Goal: Task Accomplishment & Management: Manage account settings

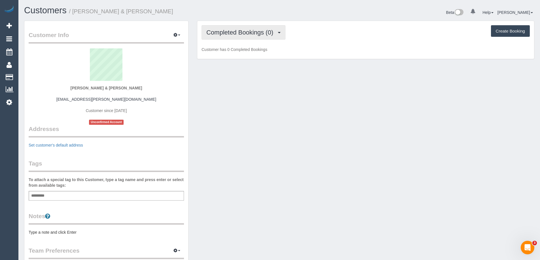
click at [221, 33] on span "Completed Bookings (0)" at bounding box center [241, 32] width 70 height 7
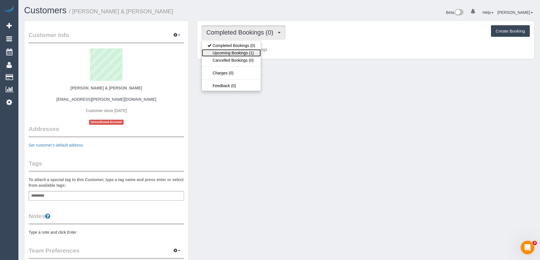
click at [223, 52] on link "Upcoming Bookings (1)" at bounding box center [231, 52] width 59 height 7
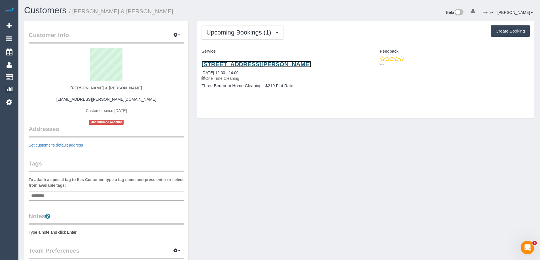
click at [268, 63] on link "41 Addison St, Elwood, VIC 3184" at bounding box center [256, 64] width 110 height 7
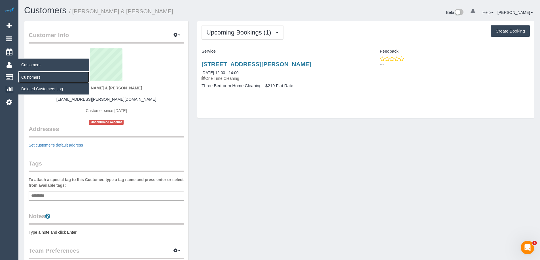
click at [31, 80] on link "Customers" at bounding box center [53, 77] width 71 height 11
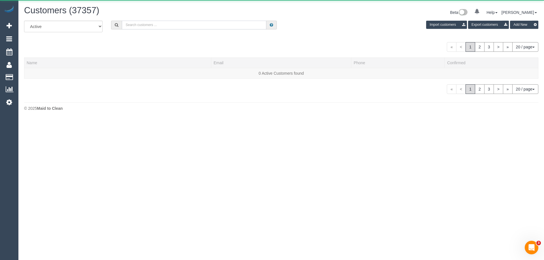
click at [149, 29] on input "text" at bounding box center [194, 25] width 145 height 9
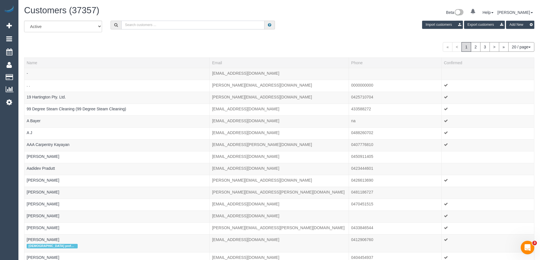
paste input "fi.angrisano@gmail.com"
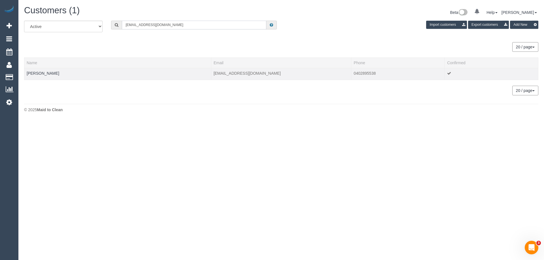
type input "fi.angrisano@gmail.com"
click at [47, 78] on td "Fiona Angrisano" at bounding box center [117, 74] width 187 height 12
click at [45, 74] on link "Fiona Angrisano" at bounding box center [43, 73] width 33 height 5
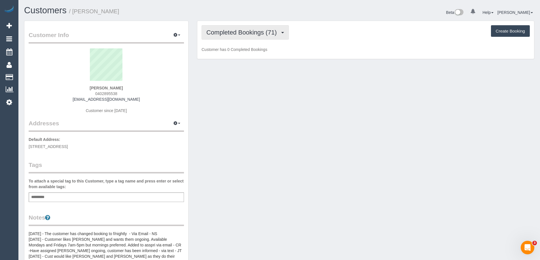
click at [226, 38] on button "Completed Bookings (71)" at bounding box center [244, 32] width 87 height 14
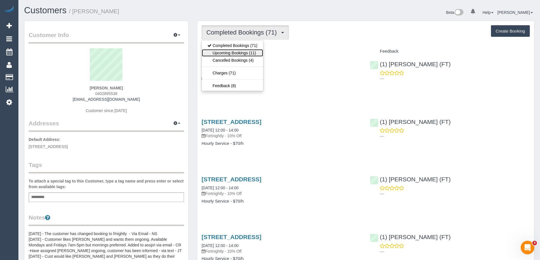
click at [227, 51] on link "Upcoming Bookings (11)" at bounding box center [232, 52] width 61 height 7
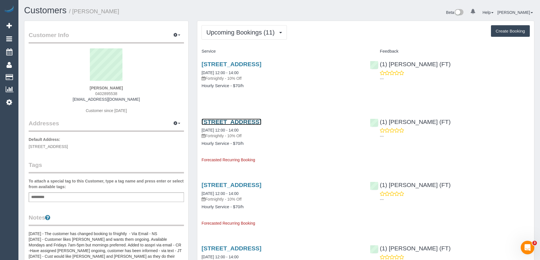
click at [229, 122] on link "25 Service Street, Coburg, VIC 3058" at bounding box center [231, 122] width 60 height 7
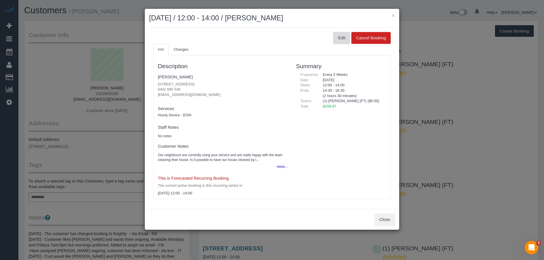
click at [345, 36] on button "Edit" at bounding box center [341, 38] width 17 height 12
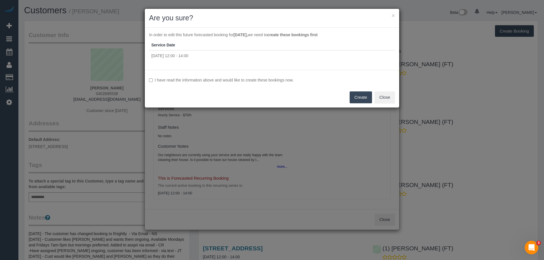
click at [359, 96] on button "Create" at bounding box center [361, 98] width 22 height 12
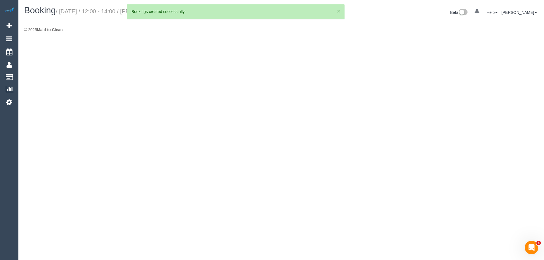
select select "VIC"
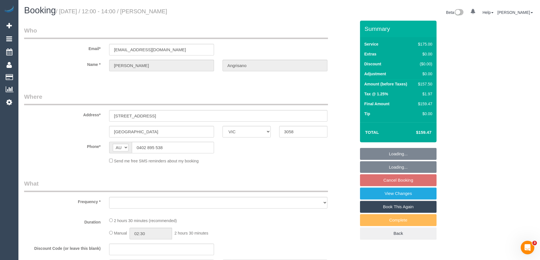
select select "object:29648"
select select "string:stripe-pm_1NQkE02GScqysDRVnOQiwPaC"
select select "150"
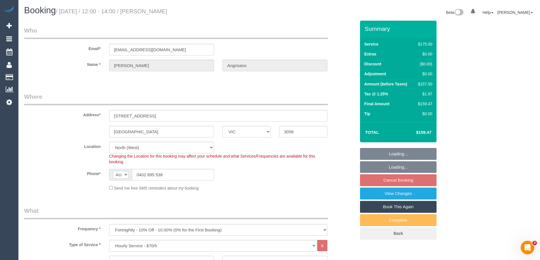
select select "number:29"
select select "number:14"
select select "number:19"
select select "number:22"
select select "number:34"
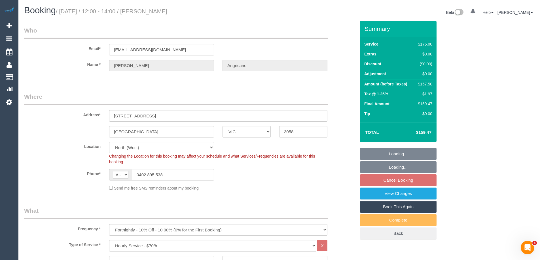
select select "number:12"
select select "object:30683"
select select "spot12"
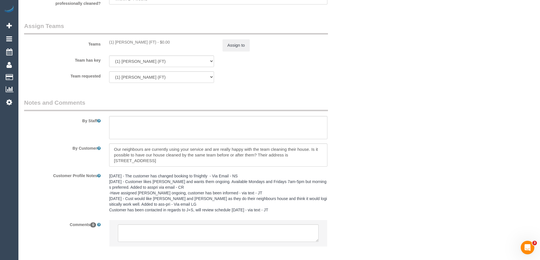
scroll to position [849, 0]
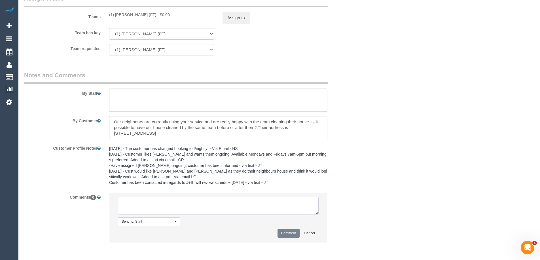
click at [177, 202] on textarea at bounding box center [218, 206] width 201 height 18
click at [145, 205] on textarea at bounding box center [218, 206] width 201 height 18
paste textarea "Cleaner(s) Unassigned: Reason Unassigned: One Off/Ongoing: Flexibility: Close a…"
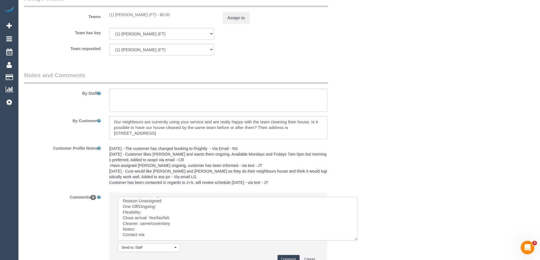
scroll to position [0, 0]
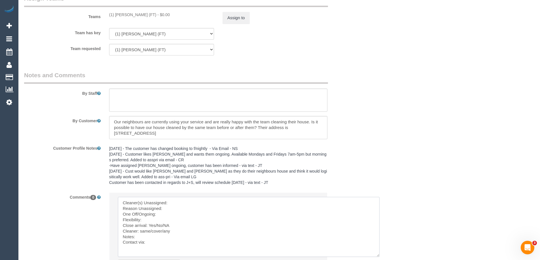
drag, startPoint x: 316, startPoint y: 213, endPoint x: 377, endPoint y: 255, distance: 74.3
click at [377, 255] on textarea at bounding box center [249, 227] width 262 height 60
click at [173, 203] on textarea at bounding box center [249, 227] width 262 height 60
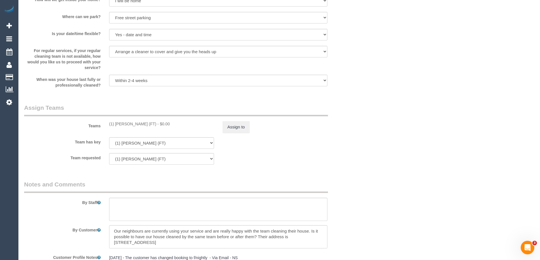
scroll to position [736, 0]
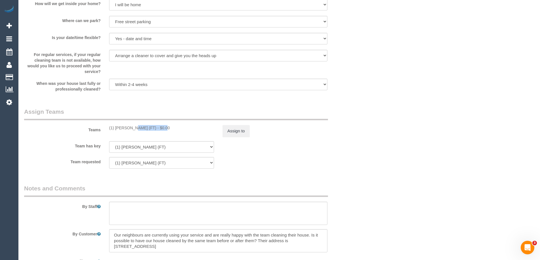
drag, startPoint x: 146, startPoint y: 127, endPoint x: 116, endPoint y: 126, distance: 30.6
click at [116, 126] on div "(1) Debbie Brodjanac (FT) - $0.00" at bounding box center [161, 128] width 105 height 6
copy div "Debbie Brodjanac"
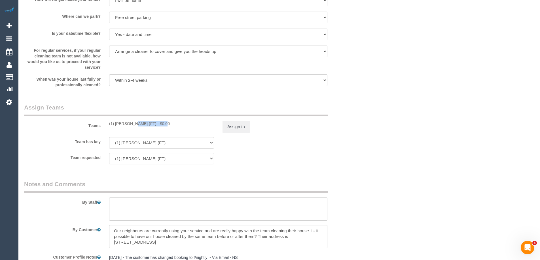
scroll to position [878, 0]
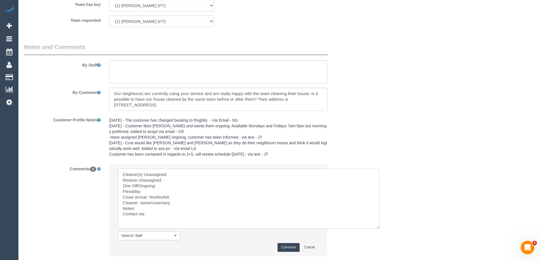
click at [179, 176] on textarea at bounding box center [249, 199] width 262 height 60
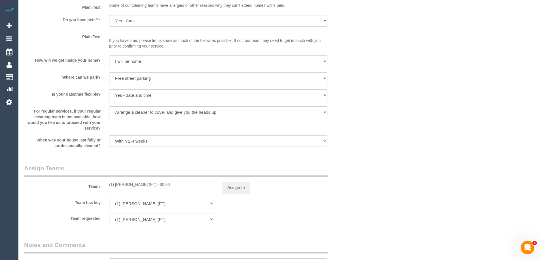
scroll to position [708, 0]
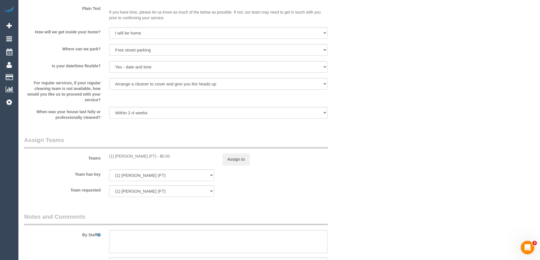
drag, startPoint x: 155, startPoint y: 156, endPoint x: 108, endPoint y: 154, distance: 46.8
click at [108, 154] on div "(1) Debbie Brodjanac (FT) - $0.00" at bounding box center [161, 157] width 113 height 6
copy div "(1) Debbie Brodjanac (FT)"
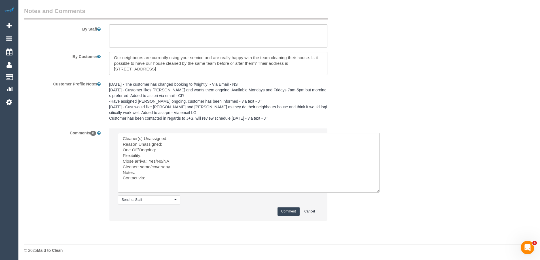
scroll to position [915, 0]
click at [170, 136] on textarea at bounding box center [249, 161] width 262 height 60
paste textarea "(1) Debbie Brodjanac (FT)"
click at [167, 143] on textarea at bounding box center [249, 161] width 262 height 60
click at [174, 149] on textarea at bounding box center [249, 161] width 262 height 60
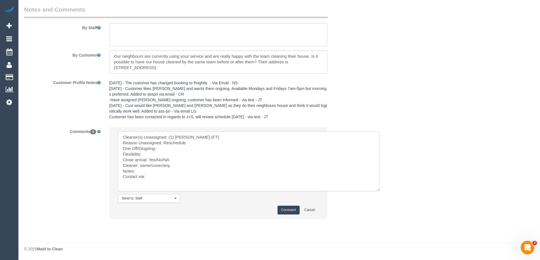
click at [139, 150] on textarea at bounding box center [249, 161] width 262 height 60
click at [163, 149] on textarea at bounding box center [249, 161] width 262 height 60
click at [149, 155] on textarea at bounding box center [249, 161] width 262 height 60
click at [178, 159] on textarea at bounding box center [249, 161] width 262 height 60
click at [157, 179] on textarea at bounding box center [249, 161] width 262 height 60
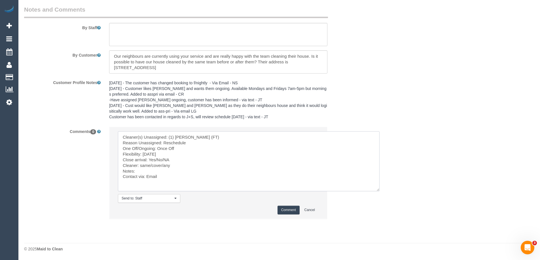
click at [142, 170] on textarea at bounding box center [249, 161] width 262 height 60
click at [162, 155] on textarea at bounding box center [249, 161] width 262 height 60
click at [170, 159] on textarea at bounding box center [249, 161] width 262 height 60
drag, startPoint x: 154, startPoint y: 160, endPoint x: 173, endPoint y: 170, distance: 20.8
click at [173, 161] on textarea at bounding box center [249, 161] width 262 height 60
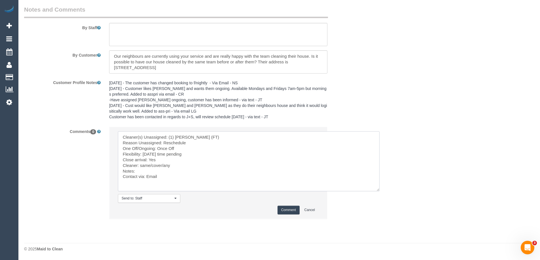
drag, startPoint x: 162, startPoint y: 165, endPoint x: 141, endPoint y: 168, distance: 21.4
click at [141, 168] on textarea at bounding box center [249, 161] width 262 height 60
click at [139, 171] on textarea at bounding box center [249, 161] width 262 height 60
click at [139, 168] on textarea at bounding box center [249, 161] width 262 height 60
click at [139, 166] on textarea at bounding box center [249, 161] width 262 height 60
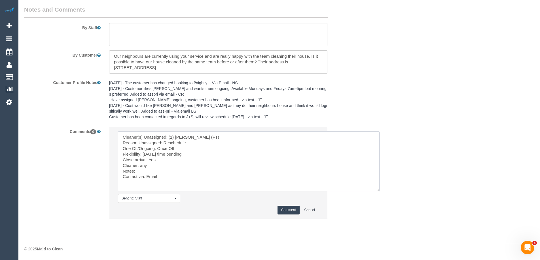
click at [137, 171] on textarea at bounding box center [249, 161] width 262 height 60
paste textarea "cnv_qbjs9hr"
type textarea "Cleaner(s) Unassigned: (1) Debbie Brodjanac (FT) Reason Unassigned: Reschedule …"
click at [291, 211] on button "Comment" at bounding box center [288, 210] width 22 height 9
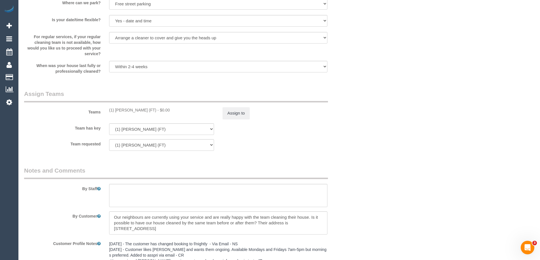
scroll to position [774, 0]
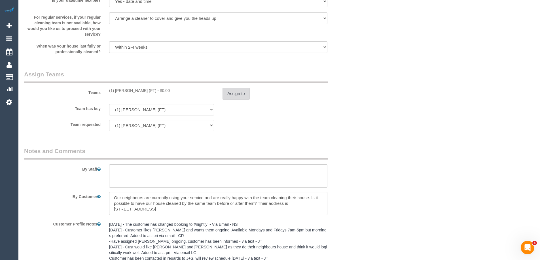
click at [234, 95] on button "Assign to" at bounding box center [235, 94] width 27 height 12
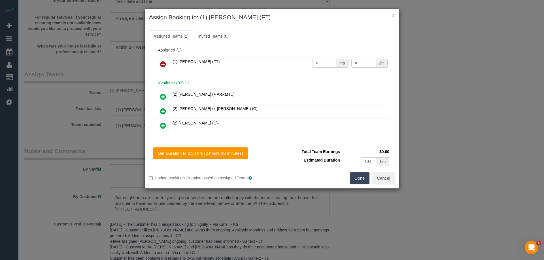
click at [164, 64] on icon at bounding box center [163, 64] width 6 height 7
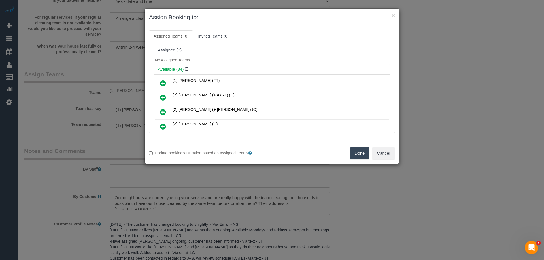
click at [363, 153] on button "Done" at bounding box center [360, 154] width 20 height 12
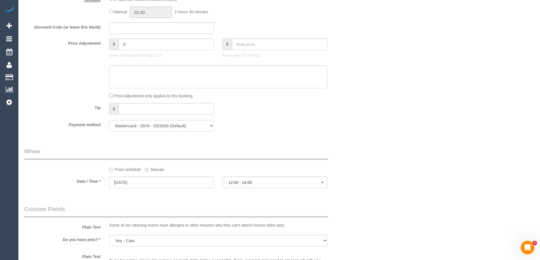
scroll to position [462, 0]
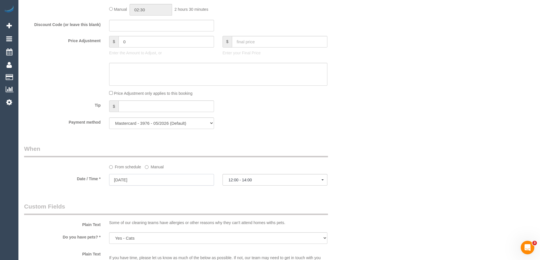
click at [119, 178] on input "19/09/2025" at bounding box center [161, 180] width 105 height 12
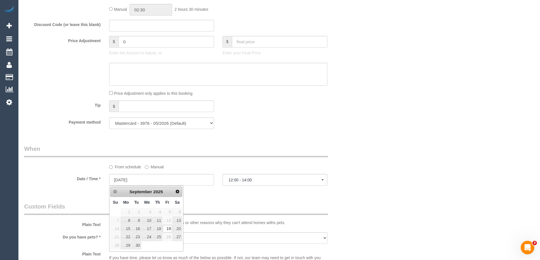
click at [187, 157] on legend "When" at bounding box center [176, 151] width 304 height 13
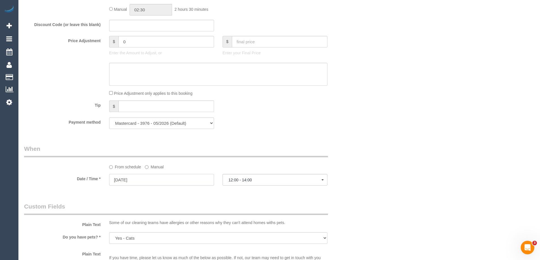
click at [124, 182] on input "19/09/2025" at bounding box center [161, 180] width 105 height 12
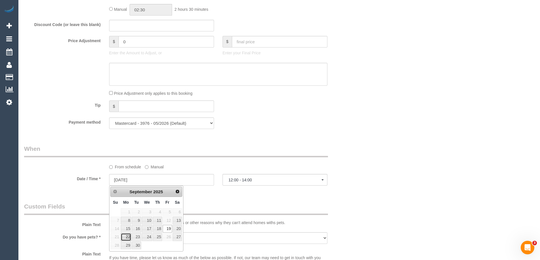
click at [128, 238] on link "22" at bounding box center [126, 237] width 10 height 8
type input "22/09/2025"
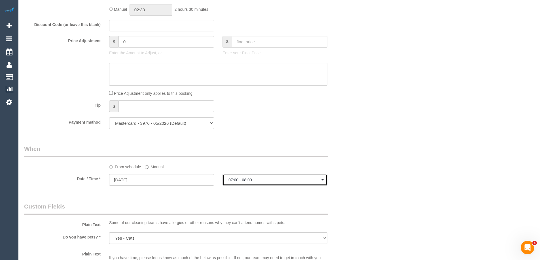
click at [279, 179] on span "07:00 - 08:00" at bounding box center [274, 180] width 93 height 5
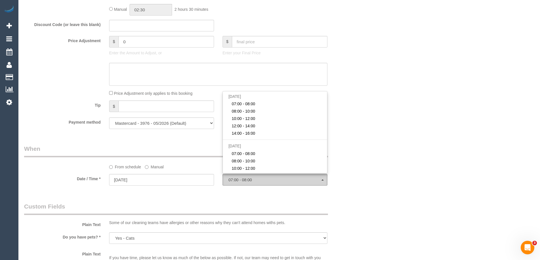
scroll to position [91, 0]
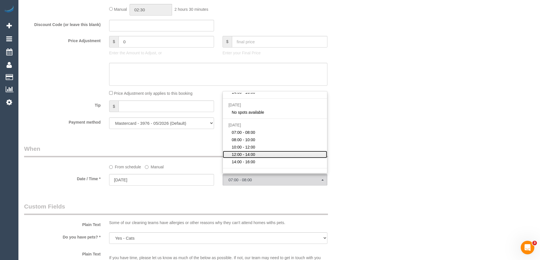
click at [250, 154] on span "12:00 - 14:00" at bounding box center [243, 155] width 24 height 6
select select "spot23"
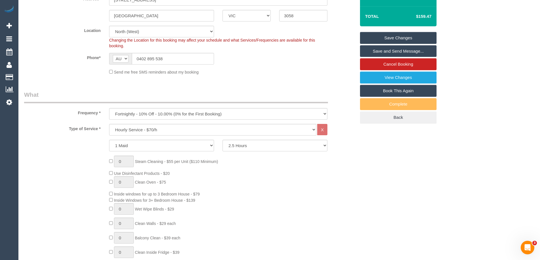
scroll to position [65, 0]
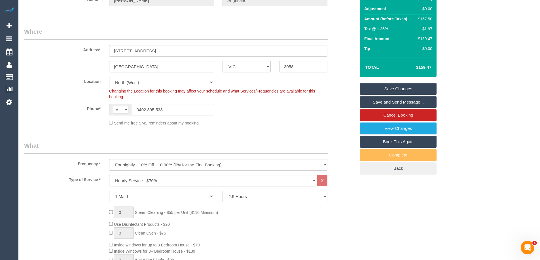
click at [411, 88] on link "Save Changes" at bounding box center [398, 89] width 77 height 12
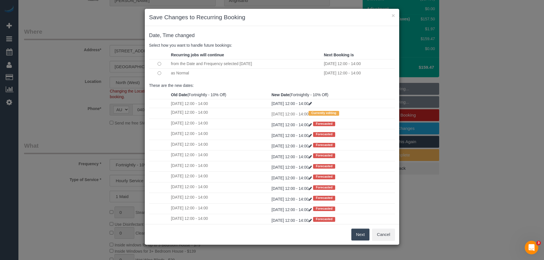
click at [364, 236] on button "Next" at bounding box center [360, 235] width 18 height 12
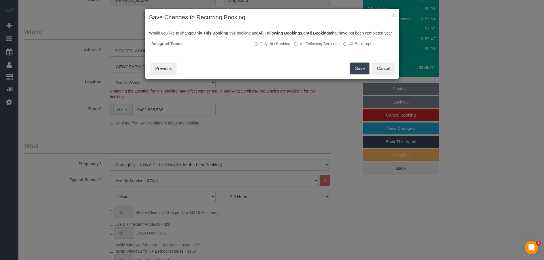
click at [358, 75] on button "Save" at bounding box center [359, 69] width 19 height 12
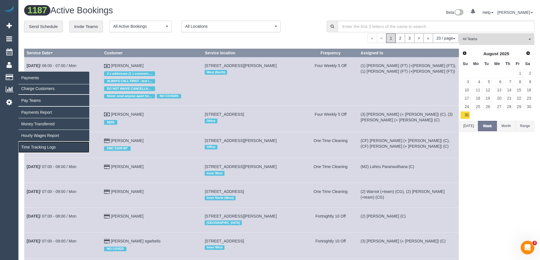
click at [40, 147] on link "Time Tracking Logs" at bounding box center [53, 147] width 71 height 11
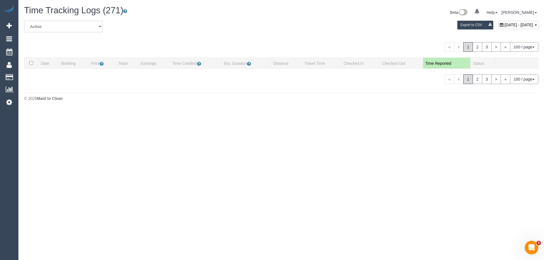
click at [68, 27] on select "All Active Archived" at bounding box center [63, 27] width 78 height 12
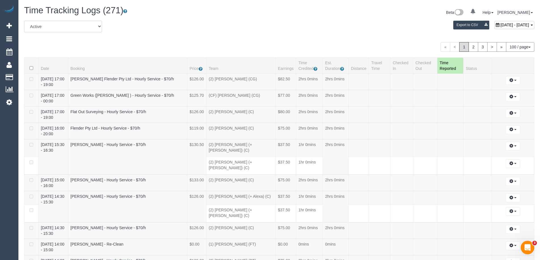
click at [24, 21] on select "All Active Archived" at bounding box center [63, 27] width 78 height 12
click at [186, 29] on div "All Active Archived September 04, 2025 - September 04, 2025 Export to CSV" at bounding box center [279, 29] width 519 height 16
click at [496, 26] on icon at bounding box center [498, 25] width 4 height 4
type input "**********"
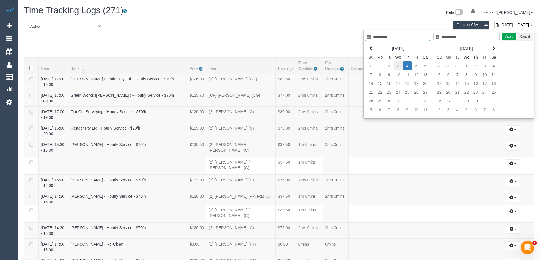
type input "**********"
click at [396, 66] on td "3" at bounding box center [398, 65] width 9 height 9
type input "**********"
click at [399, 66] on td "3" at bounding box center [398, 65] width 9 height 9
click at [506, 37] on button "Apply" at bounding box center [509, 37] width 14 height 8
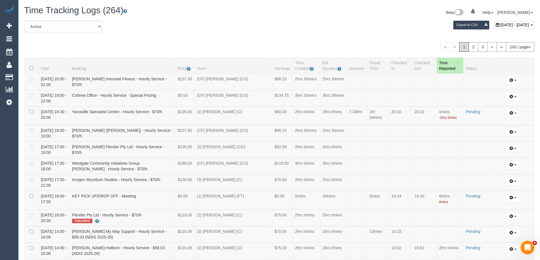
scroll to position [505, 0]
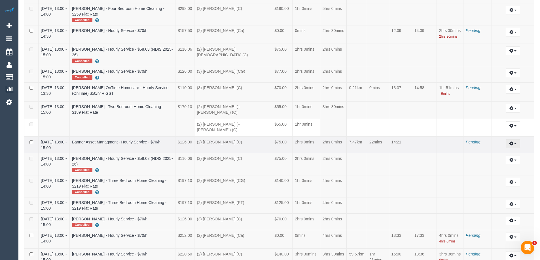
click at [511, 142] on icon "button" at bounding box center [511, 143] width 4 height 3
click at [482, 150] on link "Edit" at bounding box center [497, 153] width 45 height 7
select select "draft"
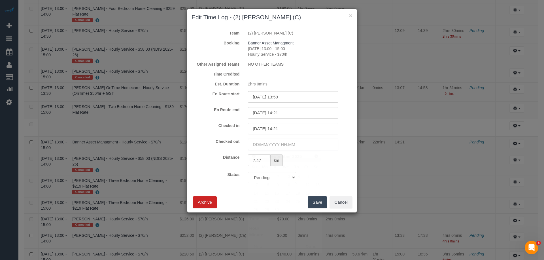
click at [258, 144] on input "text" at bounding box center [293, 145] width 90 height 12
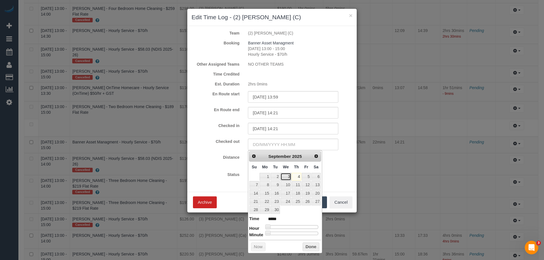
click at [286, 177] on link "3" at bounding box center [286, 177] width 11 height 8
type input "03/09/2025 13:00"
type input "*****"
click at [296, 226] on div at bounding box center [292, 227] width 51 height 3
type input "03/09/2025 16:00"
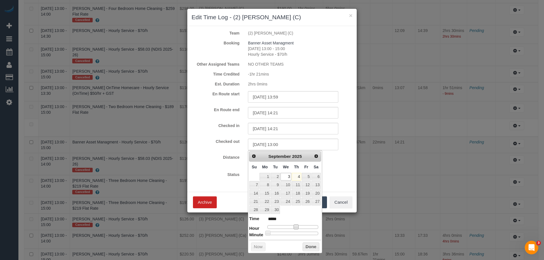
type input "*****"
click at [304, 227] on div at bounding box center [292, 227] width 51 height 3
type input "03/09/2025 16:04"
type input "*****"
click at [271, 232] on div at bounding box center [292, 233] width 51 height 3
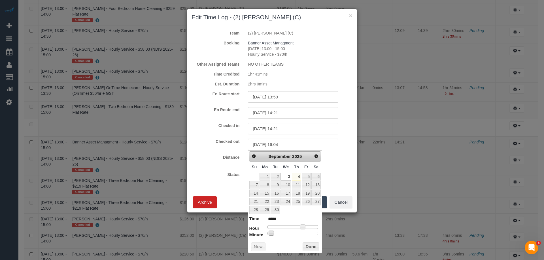
type input "03/09/2025 16:11"
type input "*****"
click at [277, 233] on div at bounding box center [292, 233] width 51 height 3
type input "03/09/2025 16:12"
type input "*****"
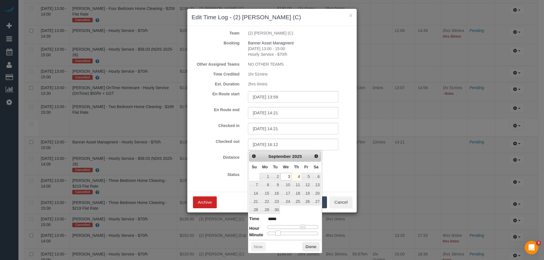
type input "03/09/2025 16:13"
type input "*****"
type input "03/09/2025 16:14"
type input "*****"
type input "03/09/2025 16:15"
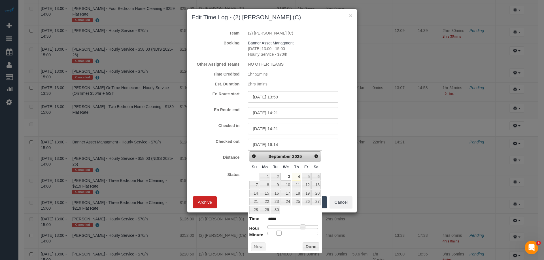
type input "*****"
drag, startPoint x: 278, startPoint y: 233, endPoint x: 282, endPoint y: 233, distance: 3.7
click at [282, 233] on span at bounding box center [280, 233] width 5 height 5
click at [310, 246] on button "Done" at bounding box center [311, 247] width 17 height 9
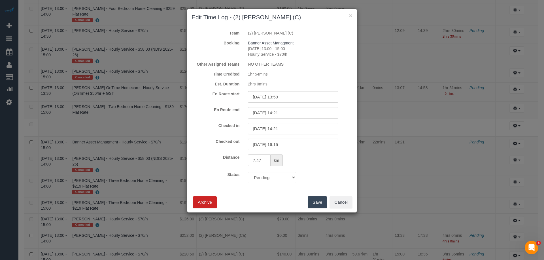
click at [317, 201] on button "Save" at bounding box center [317, 203] width 19 height 12
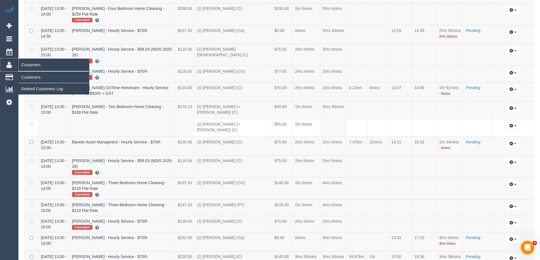
click at [13, 68] on link "Customers" at bounding box center [9, 64] width 18 height 13
click at [27, 76] on link "Customers" at bounding box center [53, 77] width 71 height 11
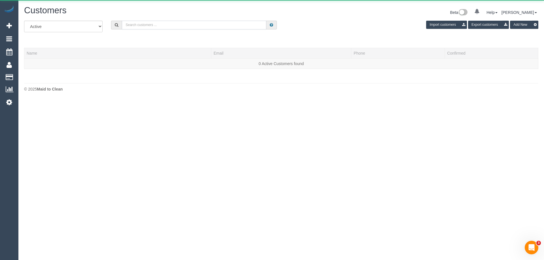
click at [136, 26] on input "text" at bounding box center [194, 25] width 145 height 9
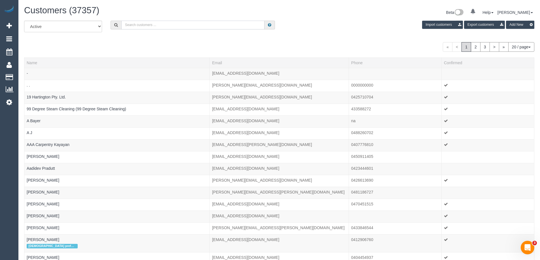
paste input "Mina Gorman"
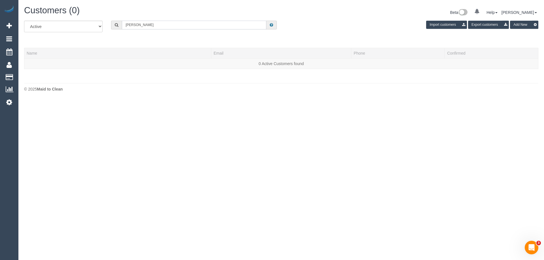
drag, startPoint x: 146, startPoint y: 26, endPoint x: 92, endPoint y: 29, distance: 54.8
click at [92, 29] on div "All Active Archived Mina Gorman Import customers Export customers Add New" at bounding box center [281, 29] width 523 height 16
paste input "Anthony & Mina"
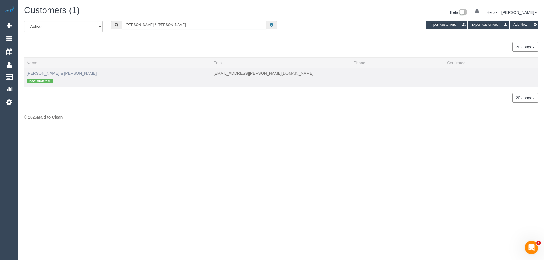
type input "Anthony & Mina"
click at [36, 71] on link "Anthony & Mina" at bounding box center [62, 73] width 70 height 5
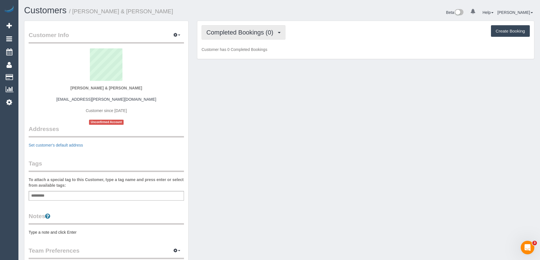
click at [252, 30] on span "Completed Bookings (0)" at bounding box center [241, 32] width 70 height 7
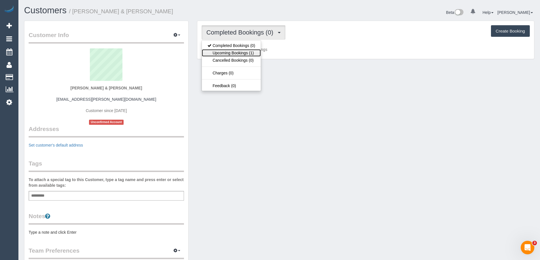
click at [248, 56] on link "Upcoming Bookings (1)" at bounding box center [231, 52] width 59 height 7
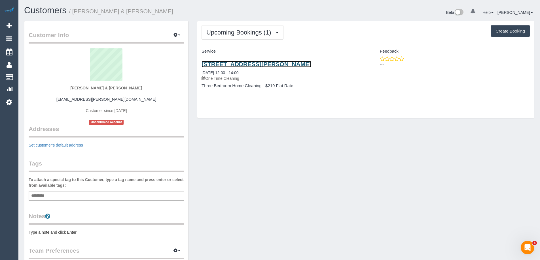
click at [241, 63] on link "41 Addison St, Elwood, VIC 3184" at bounding box center [256, 64] width 110 height 7
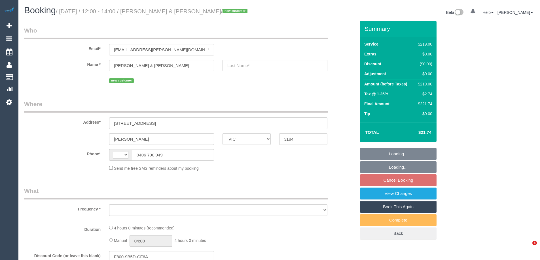
select select "VIC"
select select "string:AU"
select select "object:627"
select select "string:stripe-pm_1S3LNC2GScqysDRVO2Nkhzvx"
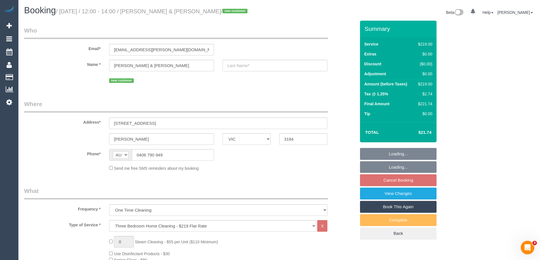
select select "number:29"
select select "number:14"
select select "number:19"
select select "number:24"
select select "number:35"
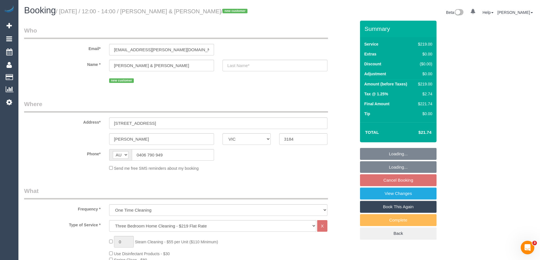
select select "number:13"
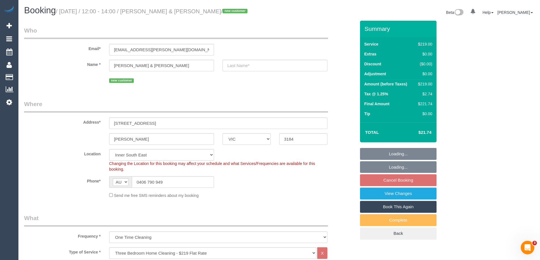
select select "object:1341"
select select "spot4"
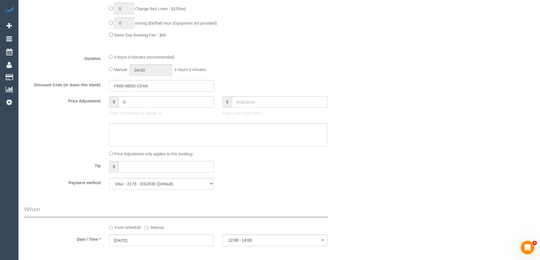
scroll to position [482, 0]
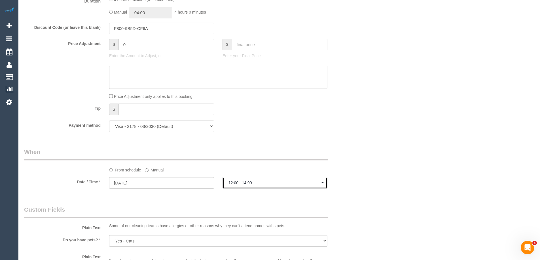
click at [300, 184] on span "12:00 - 14:00" at bounding box center [274, 183] width 93 height 5
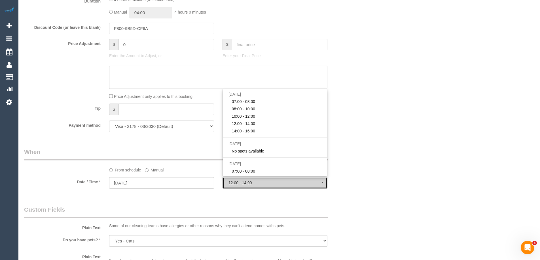
click at [300, 184] on span "12:00 - 14:00" at bounding box center [274, 183] width 93 height 5
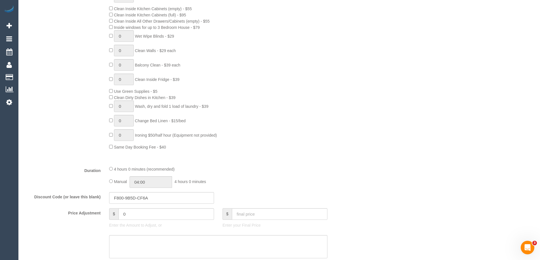
scroll to position [312, 0]
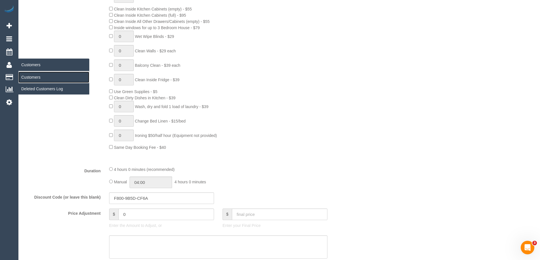
click at [25, 77] on link "Customers" at bounding box center [53, 77] width 71 height 11
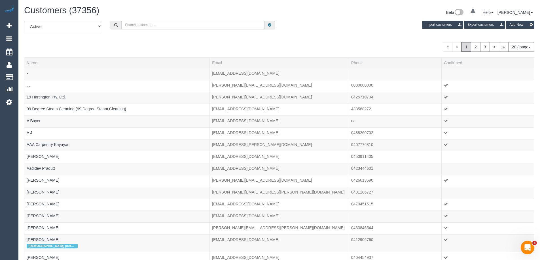
click at [132, 27] on input "text" at bounding box center [192, 25] width 143 height 9
paste input "Sarah Scully"
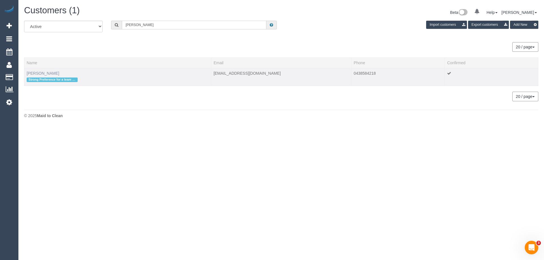
type input "Sarah Scully"
click at [41, 73] on link "Sarah Scully" at bounding box center [43, 73] width 33 height 5
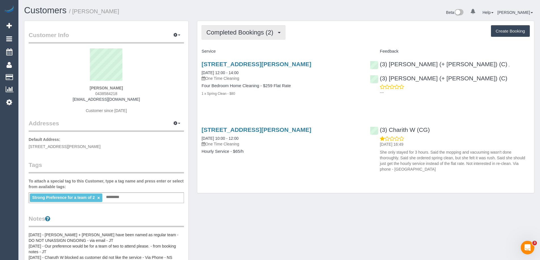
click at [218, 35] on span "Completed Bookings (2)" at bounding box center [241, 32] width 70 height 7
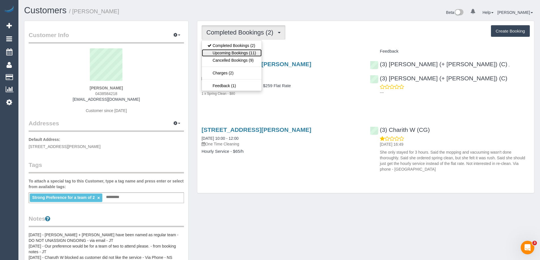
click at [220, 51] on link "Upcoming Bookings (11)" at bounding box center [232, 52] width 60 height 7
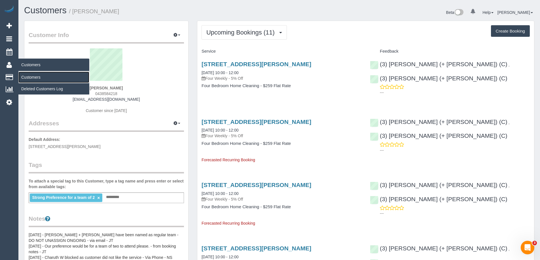
click at [48, 77] on link "Customers" at bounding box center [53, 77] width 71 height 11
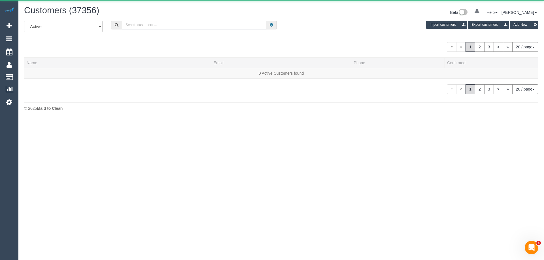
click at [141, 23] on input "text" at bounding box center [194, 25] width 145 height 9
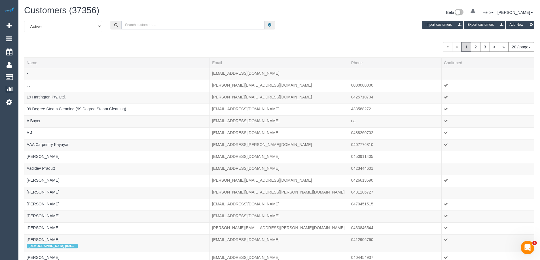
paste input "Sorcha"
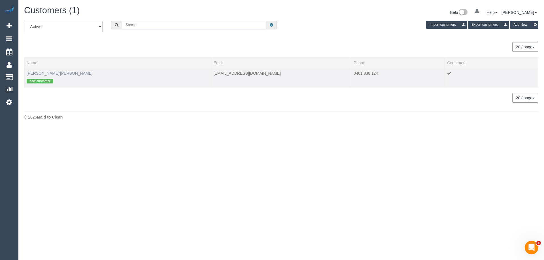
type input "Sorcha"
click at [48, 75] on link "Sorcha Millican'nagle" at bounding box center [60, 73] width 66 height 5
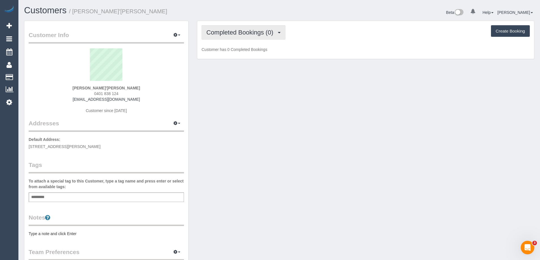
click at [229, 36] on span "Completed Bookings (0)" at bounding box center [241, 32] width 70 height 7
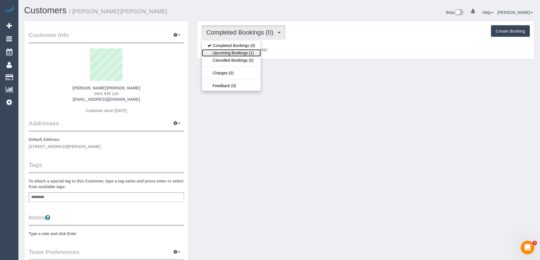
click at [232, 54] on link "Upcoming Bookings (1)" at bounding box center [231, 52] width 59 height 7
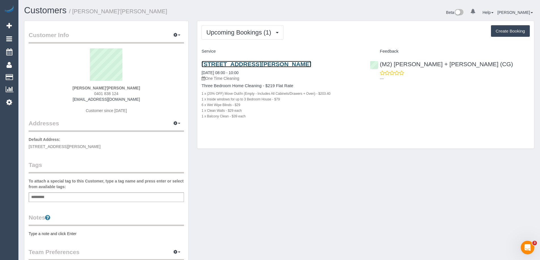
click at [245, 63] on link "2/137 Northunderland Road, Pascoe Vale, VIC 3044" at bounding box center [256, 64] width 110 height 7
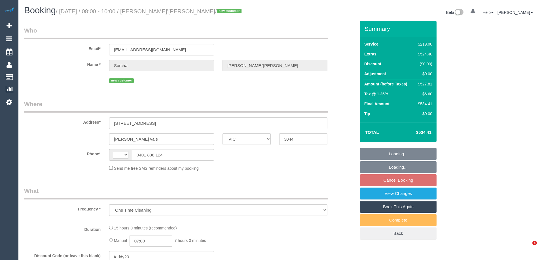
select select "VIC"
select select "number:28"
select select "number:15"
select select "number:19"
select select "number:24"
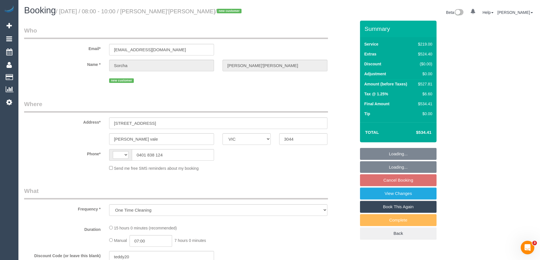
select select "number:26"
select select "string:AU"
select select "string:stripe-pm_1S36RP2GScqysDRVcOYp6xko"
select select "spot1"
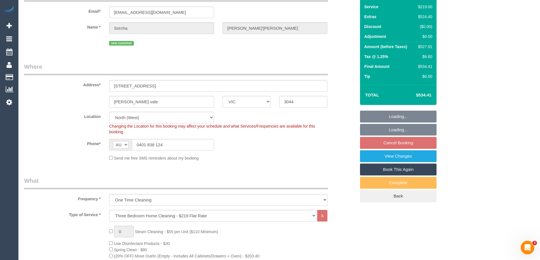
select select "object:1571"
select select "spot13"
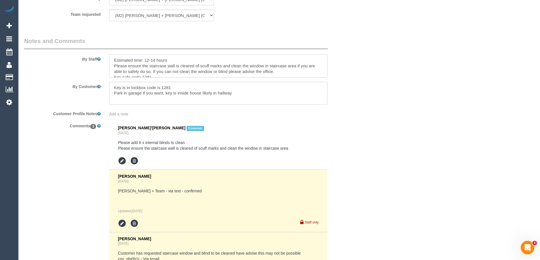
scroll to position [5, 0]
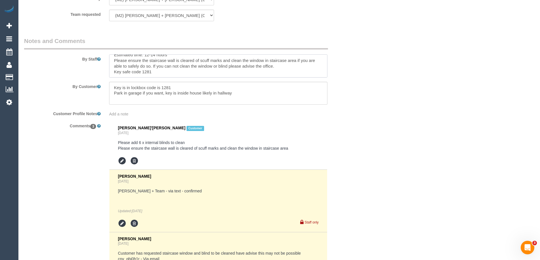
click at [164, 73] on textarea at bounding box center [218, 65] width 218 height 23
paste textarea "The blinds are: 2 front bedroom (south side), 2 upstairs (kitchen + near balcon…"
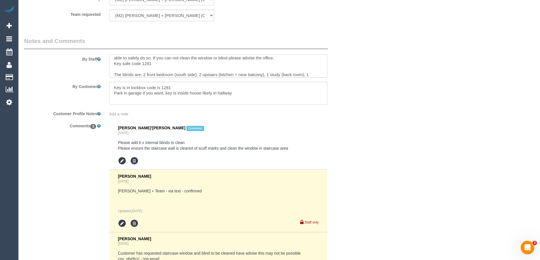
scroll to position [19, 0]
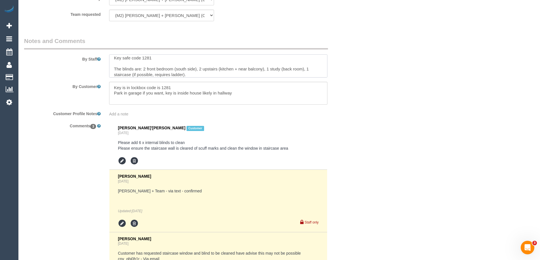
click at [117, 63] on textarea at bounding box center [218, 65] width 218 height 23
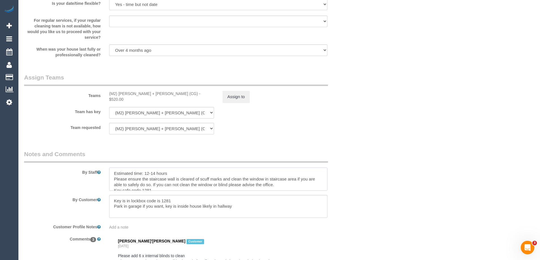
scroll to position [878, 0]
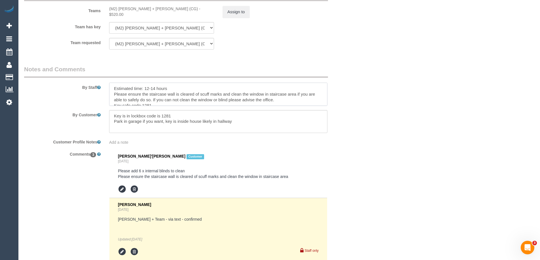
click at [112, 88] on textarea at bounding box center [218, 94] width 218 height 23
click at [119, 88] on textarea at bounding box center [218, 94] width 218 height 23
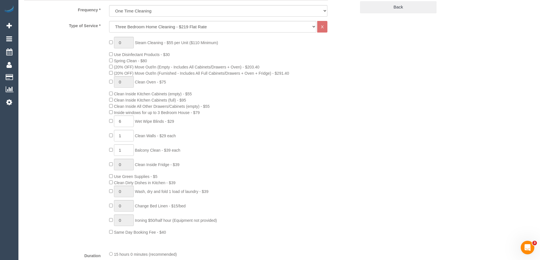
scroll to position [113, 0]
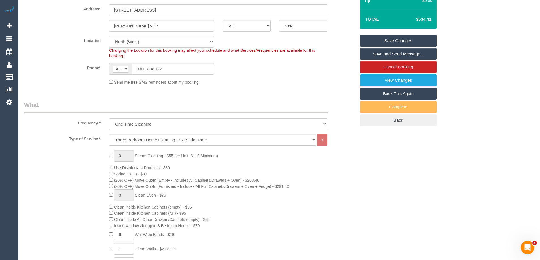
type textarea "MUST BRING STEP LADDER Estimated time: 12-14 hours Please ensure the staircase …"
click at [405, 41] on link "Save Changes" at bounding box center [398, 41] width 77 height 12
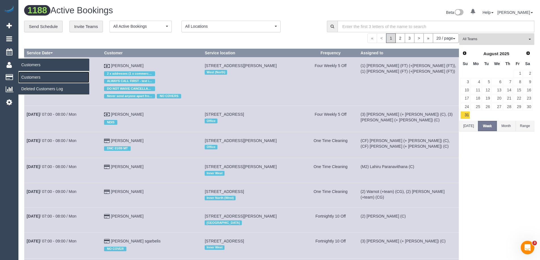
click at [33, 78] on link "Customers" at bounding box center [53, 77] width 71 height 11
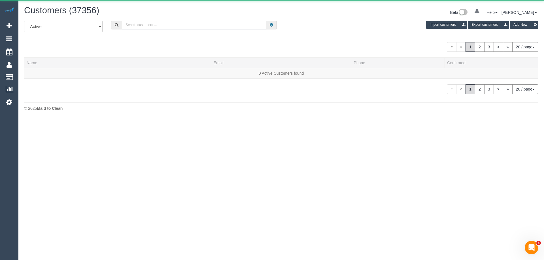
click at [165, 24] on input "text" at bounding box center [194, 25] width 145 height 9
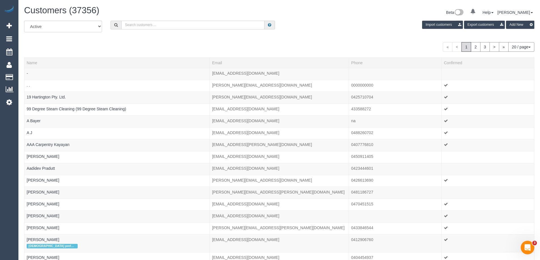
paste input "veronica lamb"
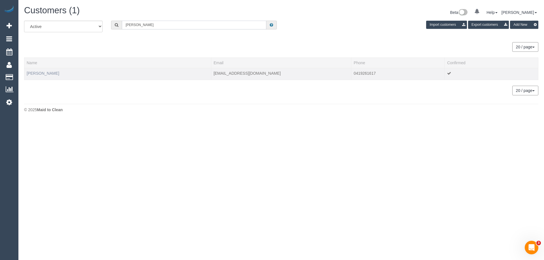
type input "veronica lamb"
click at [51, 74] on link "Veronica Lamb" at bounding box center [43, 73] width 33 height 5
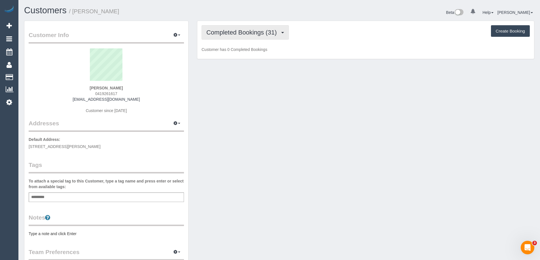
click at [263, 29] on span "Completed Bookings (31)" at bounding box center [242, 32] width 73 height 7
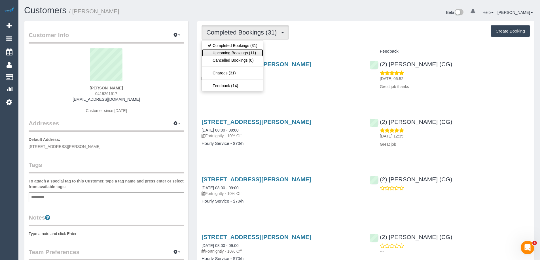
click at [244, 51] on link "Upcoming Bookings (11)" at bounding box center [232, 52] width 61 height 7
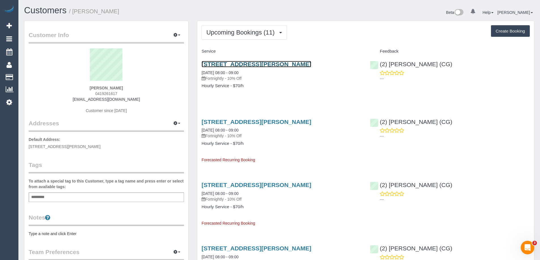
click at [244, 63] on link "8 Clinch Ave, 104b, Preston, VIC 3072" at bounding box center [256, 64] width 110 height 7
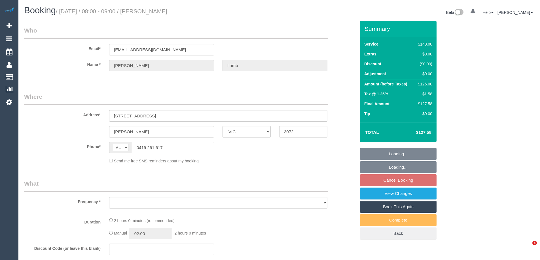
select select "VIC"
select select "object:528"
select select "string:stripe-pm_1PWzkH2GScqysDRViKg2S0Rx"
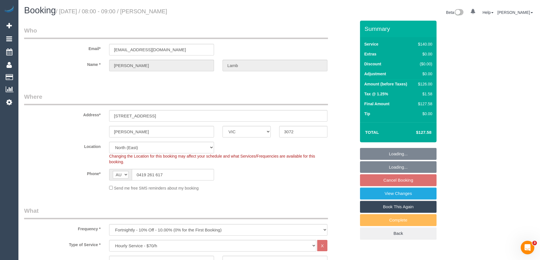
select select "object:1482"
select select "number:28"
select select "number:14"
select select "number:19"
select select "number:36"
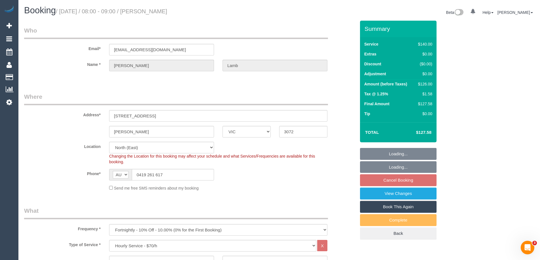
select select "number:34"
select select "number:11"
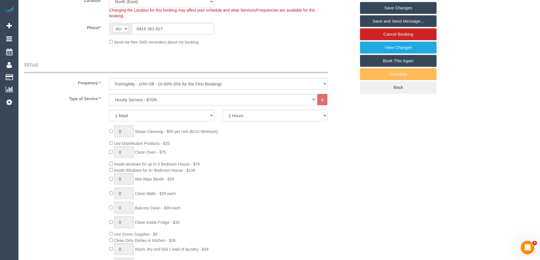
scroll to position [50, 0]
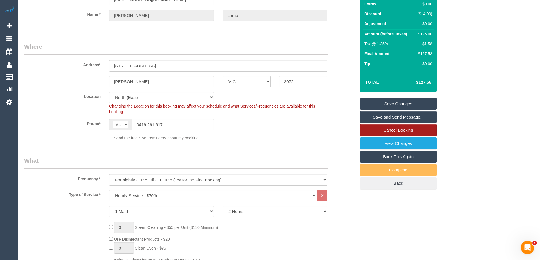
click at [393, 131] on link "Cancel Booking" at bounding box center [398, 130] width 77 height 12
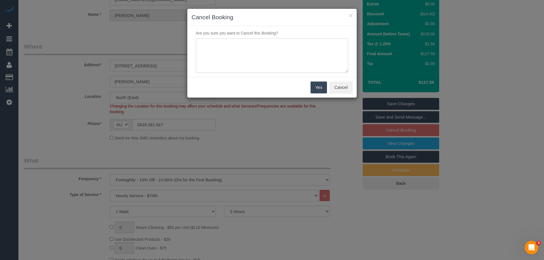
click at [245, 44] on textarea at bounding box center [272, 56] width 152 height 35
type textarea "away on holidays - Via email - AH"
click at [315, 88] on button "Yes" at bounding box center [319, 88] width 16 height 12
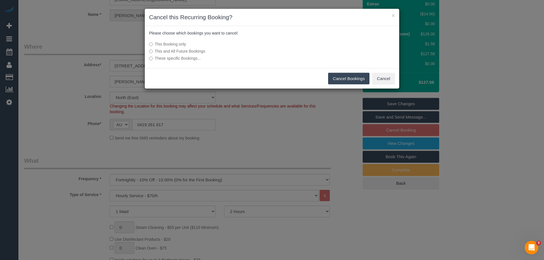
click at [345, 80] on button "Cancel Bookings" at bounding box center [349, 79] width 42 height 12
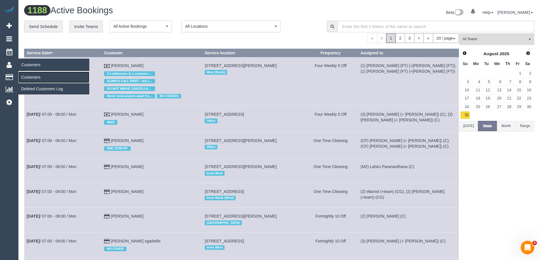
click at [30, 78] on link "Customers" at bounding box center [53, 77] width 71 height 11
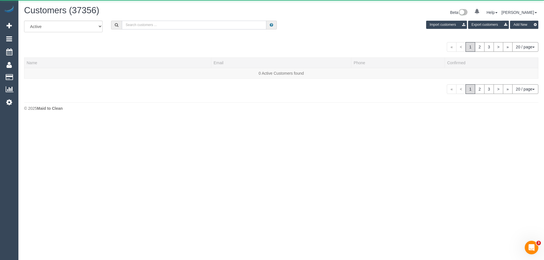
click at [175, 27] on input "text" at bounding box center [194, 25] width 145 height 9
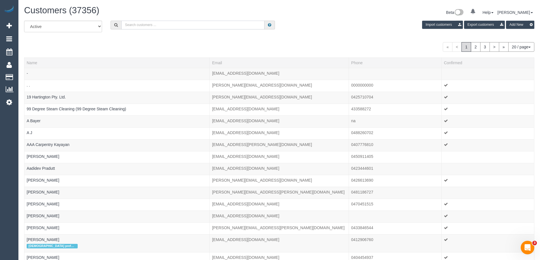
paste input "veronica lamb"
type input "veronica lamb"
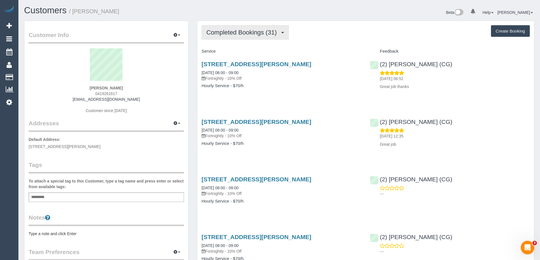
click at [251, 37] on button "Completed Bookings (31)" at bounding box center [244, 32] width 87 height 14
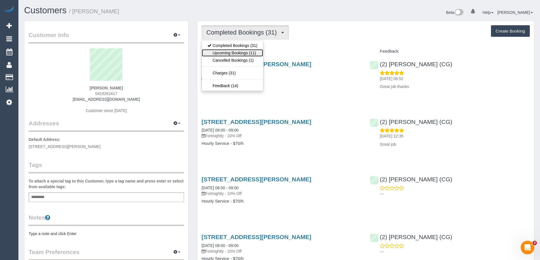
click at [246, 51] on link "Upcoming Bookings (11)" at bounding box center [232, 52] width 61 height 7
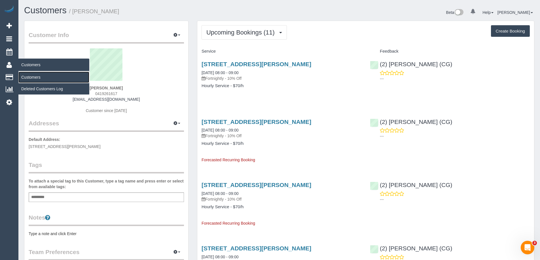
click at [29, 78] on link "Customers" at bounding box center [53, 77] width 71 height 11
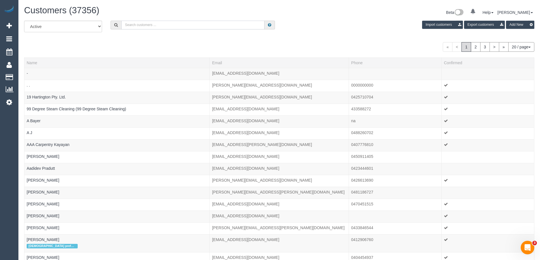
click at [133, 24] on input "text" at bounding box center [192, 25] width 143 height 9
type input "[PERSON_NAME]"
click at [422, 21] on button "Import customers" at bounding box center [442, 25] width 41 height 8
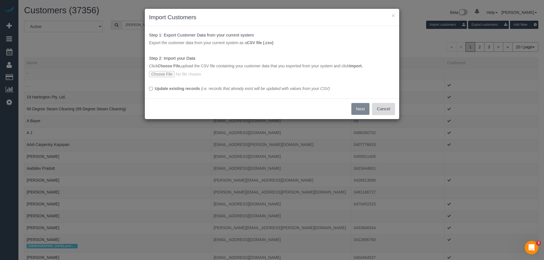
click at [384, 111] on button "Cancel" at bounding box center [383, 109] width 23 height 12
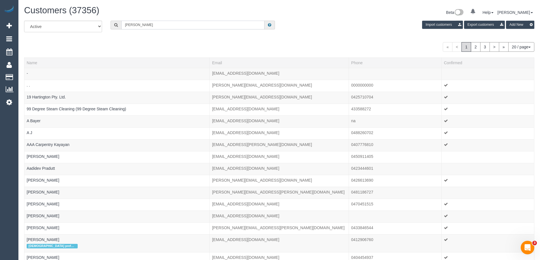
drag, startPoint x: 150, startPoint y: 24, endPoint x: 93, endPoint y: 28, distance: 56.5
click at [94, 25] on div "All Active Archived [PERSON_NAME] Import customers Export customers Add New" at bounding box center [279, 29] width 519 height 16
paste input "[PERSON_NAME]"
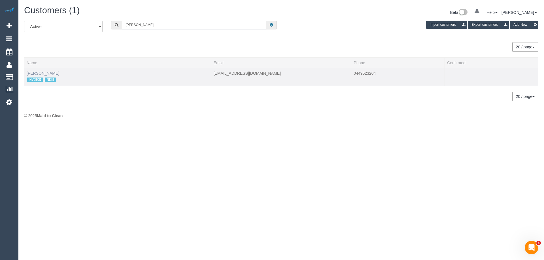
type input "[PERSON_NAME]"
click at [44, 73] on link "[PERSON_NAME]" at bounding box center [43, 73] width 33 height 5
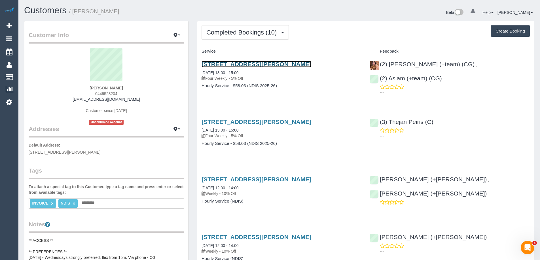
click at [244, 64] on link "[STREET_ADDRESS][PERSON_NAME]" at bounding box center [256, 64] width 110 height 7
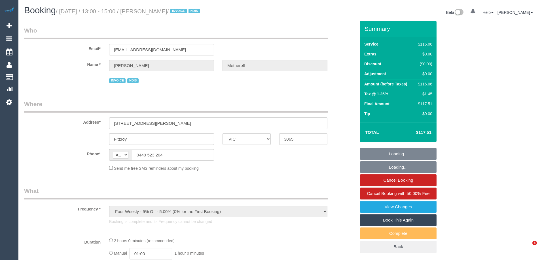
select select "VIC"
select select "number:29"
select select "number:14"
select select "number:20"
select select "number:36"
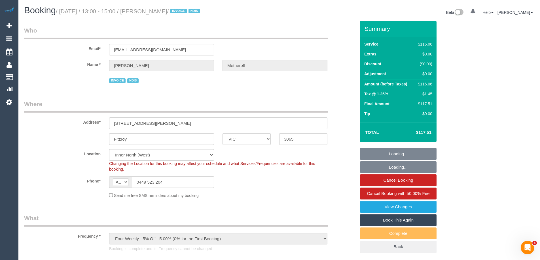
select select "object:691"
select select "spot1"
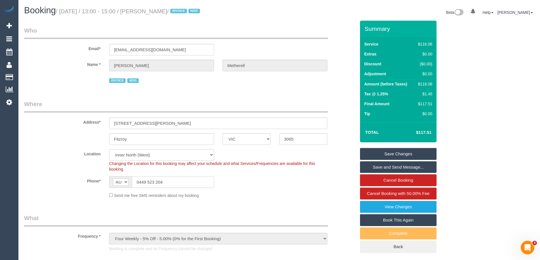
drag, startPoint x: 164, startPoint y: 183, endPoint x: 137, endPoint y: 182, distance: 26.9
click at [137, 182] on input "0449 523 204" at bounding box center [173, 183] width 82 height 12
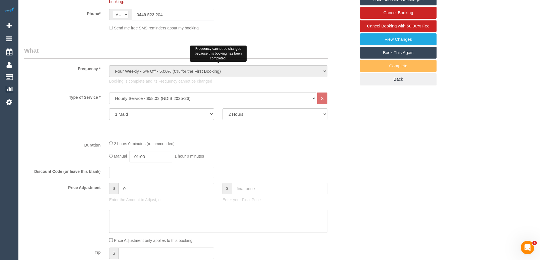
scroll to position [170, 0]
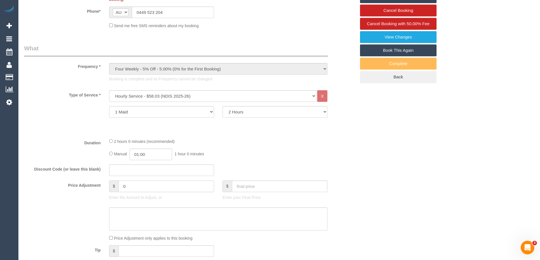
click at [144, 187] on input "0" at bounding box center [165, 187] width 95 height 12
drag, startPoint x: 144, startPoint y: 187, endPoint x: 114, endPoint y: 188, distance: 29.8
click at [114, 188] on div "$ 0" at bounding box center [161, 187] width 105 height 12
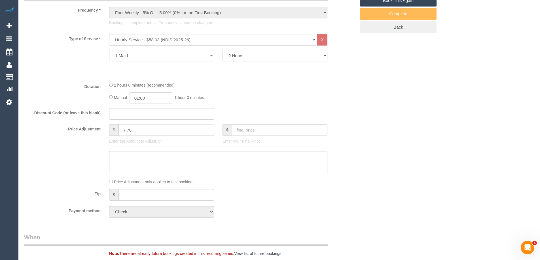
scroll to position [227, 0]
type input "7.78"
click at [137, 159] on textarea at bounding box center [218, 162] width 218 height 23
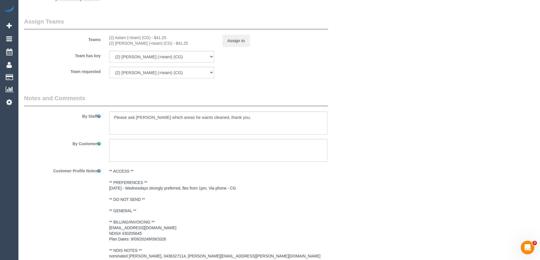
scroll to position [615, 0]
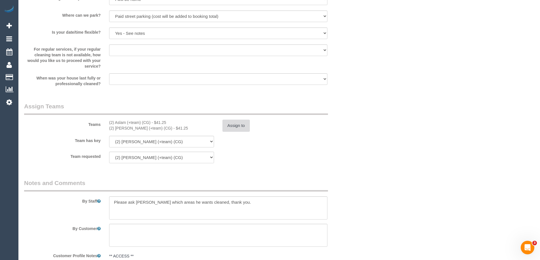
type textarea "$7.78 parking AH"
click at [241, 128] on button "Assign to" at bounding box center [235, 126] width 27 height 12
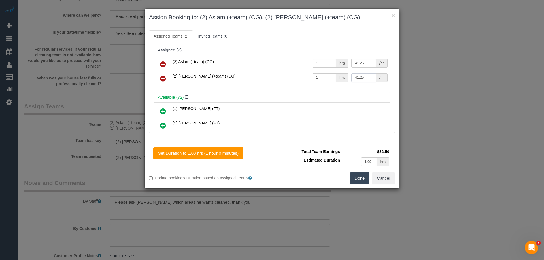
drag, startPoint x: 361, startPoint y: 79, endPoint x: 354, endPoint y: 78, distance: 6.5
click at [354, 78] on input "41.25" at bounding box center [363, 77] width 24 height 9
type input "49.03"
click at [359, 179] on button "Done" at bounding box center [360, 179] width 20 height 12
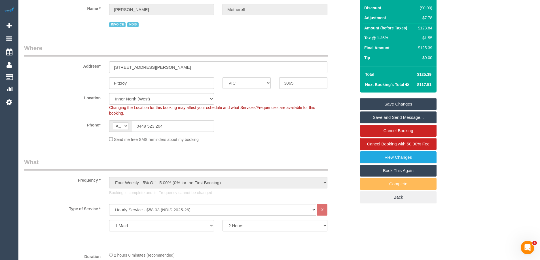
scroll to position [0, 0]
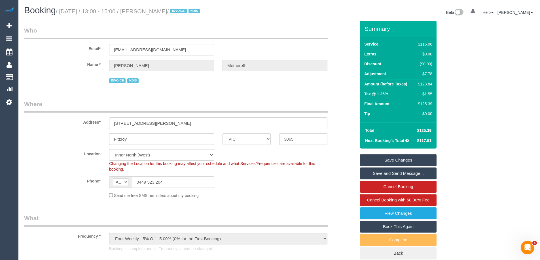
click at [395, 160] on link "Save Changes" at bounding box center [398, 160] width 77 height 12
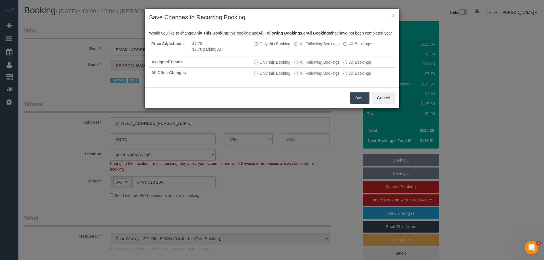
click at [363, 103] on button "Save" at bounding box center [359, 98] width 19 height 12
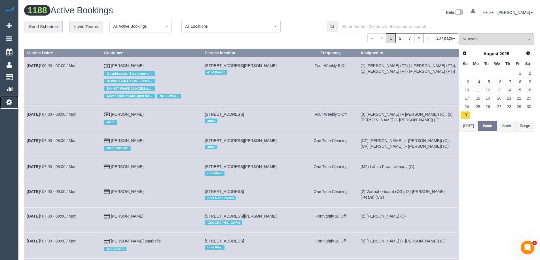
click at [11, 100] on icon at bounding box center [9, 102] width 6 height 7
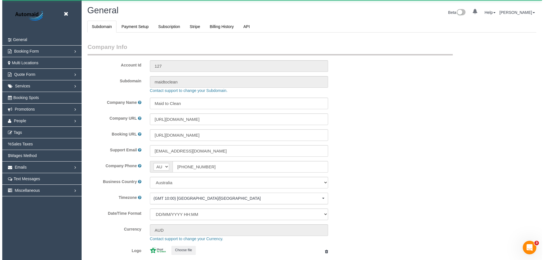
scroll to position [1284, 540]
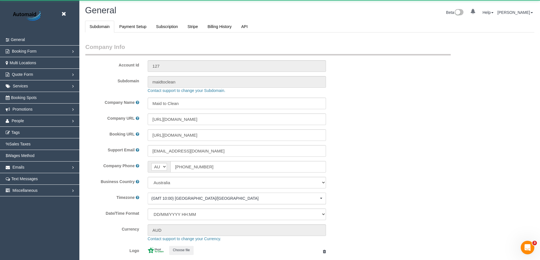
select select "1"
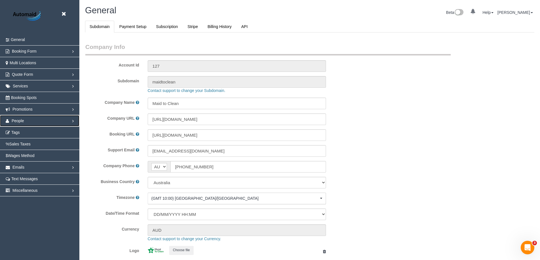
click at [18, 122] on span "People" at bounding box center [18, 121] width 12 height 5
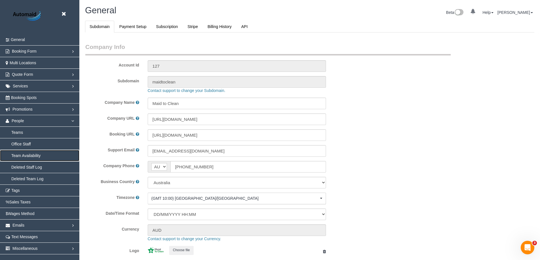
click at [21, 154] on link "Team Availability" at bounding box center [39, 155] width 79 height 11
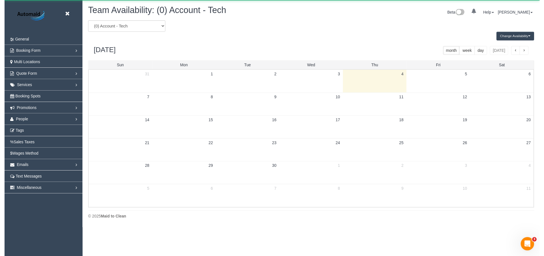
scroll to position [231, 544]
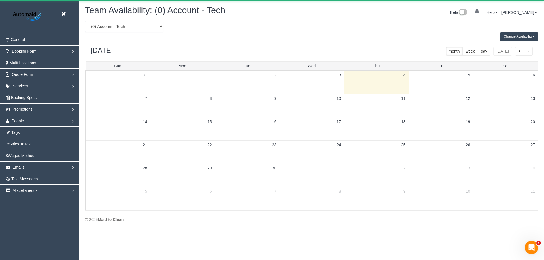
click at [135, 27] on select "(0) Account - Tech (0) Office (0) Raunak Test Account (1) Debbie Brodjanac (FT)…" at bounding box center [124, 27] width 78 height 12
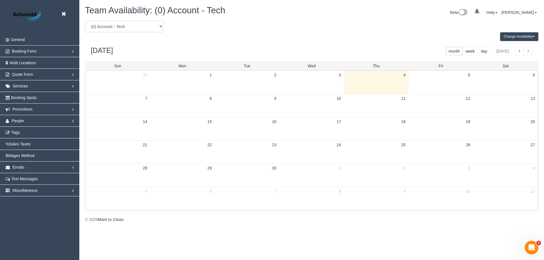
select select "number:38790"
click at [85, 21] on select "(0) Account - Tech (0) Office (0) Raunak Test Account (1) Debbie Brodjanac (FT)…" at bounding box center [124, 27] width 78 height 12
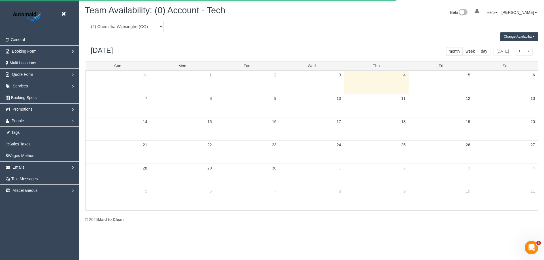
click at [513, 36] on button "Change Availability" at bounding box center [519, 36] width 38 height 9
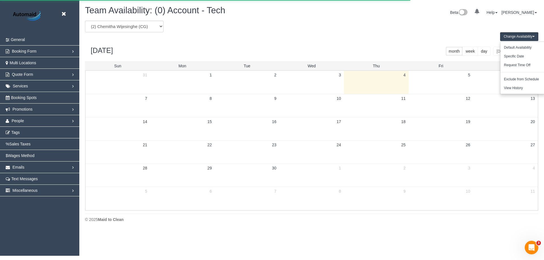
scroll to position [28104, 27791]
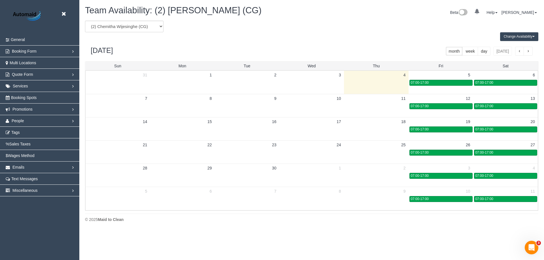
click at [454, 37] on div "Change Availability Default Availability Specific Date Request Time Off Exclude…" at bounding box center [312, 36] width 462 height 9
click at [442, 107] on div "07:00-17:00" at bounding box center [441, 106] width 60 height 4
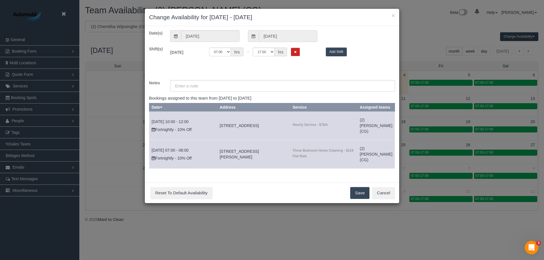
click at [272, 36] on input "12/09/2025" at bounding box center [288, 36] width 58 height 12
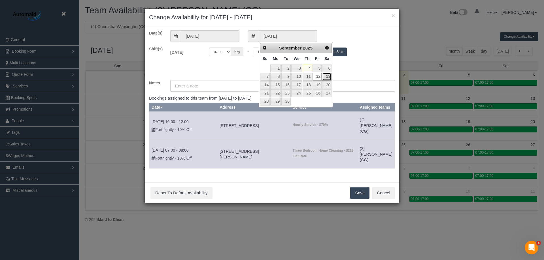
click at [329, 76] on link "13" at bounding box center [326, 77] width 9 height 8
type input "13/09/2025"
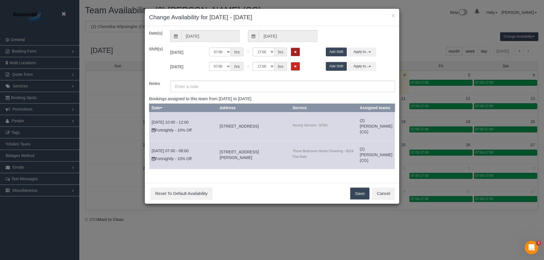
click at [297, 52] on button "Remove Shift" at bounding box center [295, 52] width 9 height 8
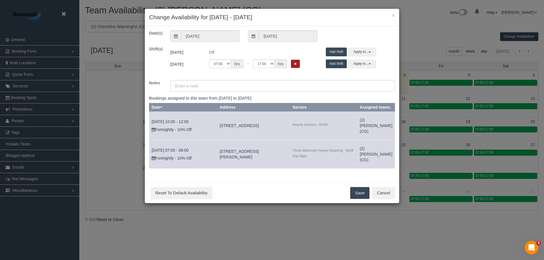
click at [295, 65] on icon "Remove Shift" at bounding box center [295, 63] width 3 height 3
click at [352, 199] on button "Save" at bounding box center [359, 193] width 19 height 12
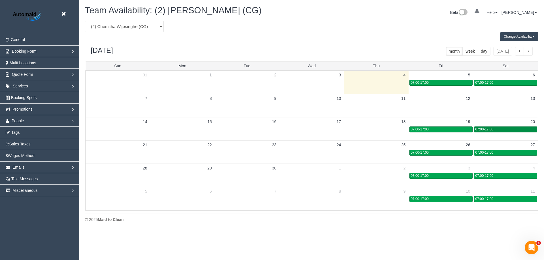
click at [502, 129] on div "07:00-17:00" at bounding box center [505, 130] width 61 height 4
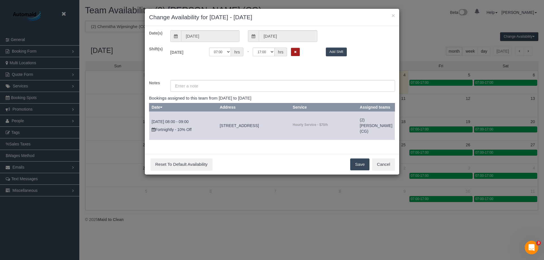
click at [295, 52] on icon "Remove Shift" at bounding box center [295, 51] width 3 height 3
click at [360, 171] on button "Save" at bounding box center [359, 165] width 19 height 12
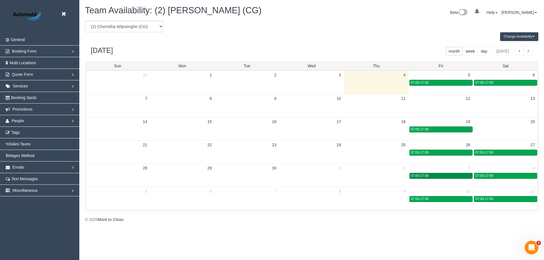
click at [453, 177] on div "07:00-17:00" at bounding box center [441, 176] width 60 height 4
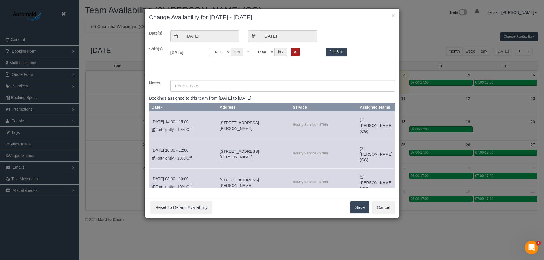
click at [295, 52] on icon "Remove Shift" at bounding box center [295, 51] width 3 height 3
click at [360, 205] on button "Save" at bounding box center [359, 208] width 19 height 12
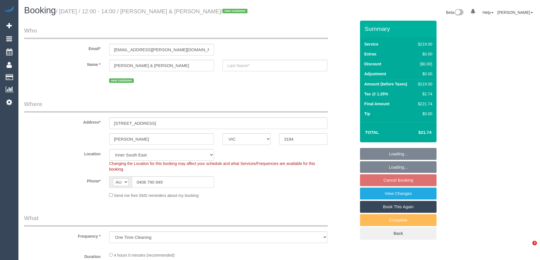
select select "VIC"
select select "object:684"
select select "string:stripe-pm_1S3LNC2GScqysDRVO2Nkhzvx"
select select "spot4"
select select "number:29"
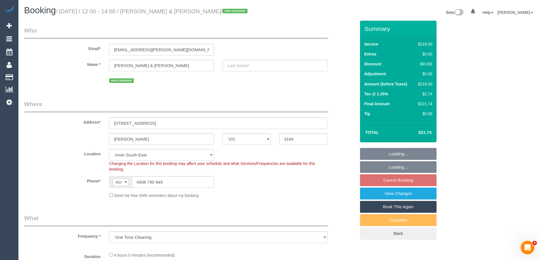
select select "number:14"
select select "number:19"
select select "number:24"
select select "number:35"
select select "number:13"
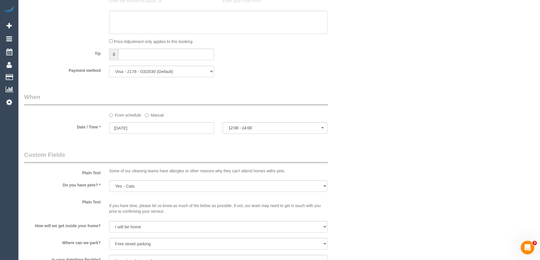
scroll to position [538, 0]
click at [249, 125] on span "12:00 - 14:00" at bounding box center [274, 126] width 93 height 5
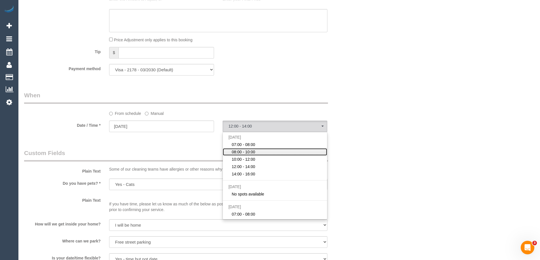
click at [251, 153] on span "08:00 - 10:00" at bounding box center [243, 152] width 24 height 6
select select "spot2"
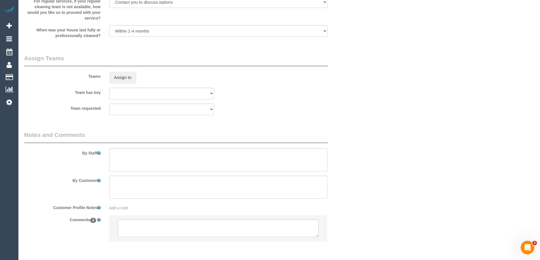
scroll to position [835, 0]
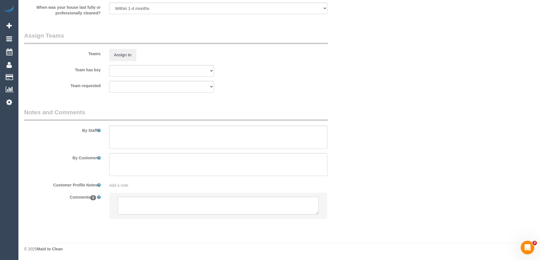
click at [139, 199] on textarea at bounding box center [218, 206] width 201 height 18
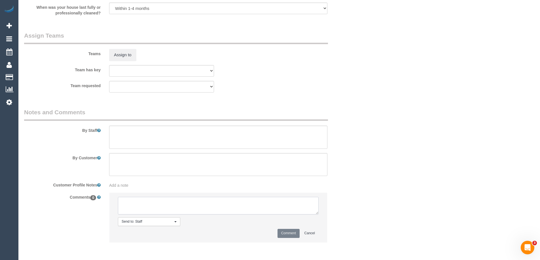
paste textarea "Customer Request: Flexibility: Close arrival window: Yes/No/NA [MEDICAL_DATA]: …"
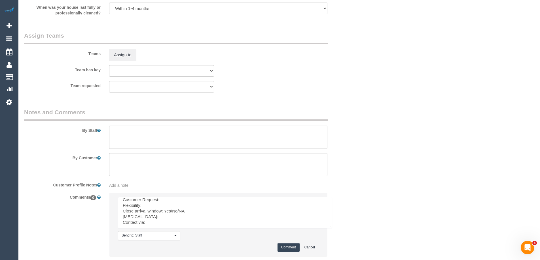
scroll to position [0, 0]
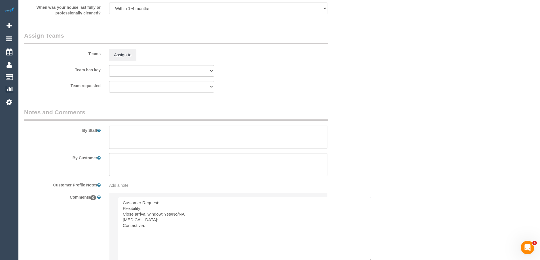
drag, startPoint x: 316, startPoint y: 213, endPoint x: 369, endPoint y: 261, distance: 71.6
click at [171, 203] on textarea at bounding box center [245, 229] width 254 height 65
click at [155, 209] on textarea at bounding box center [245, 229] width 254 height 65
drag, startPoint x: 171, startPoint y: 213, endPoint x: 189, endPoint y: 212, distance: 18.2
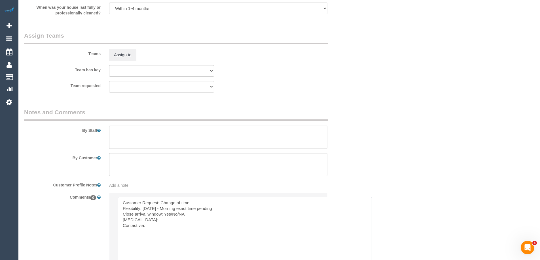
click at [189, 212] on textarea at bounding box center [245, 229] width 254 height 65
click at [138, 220] on textarea at bounding box center [245, 229] width 254 height 65
click at [149, 226] on textarea at bounding box center [245, 229] width 254 height 65
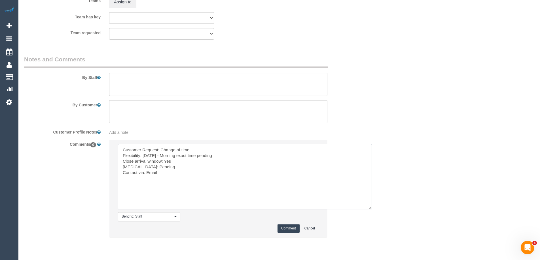
scroll to position [892, 0]
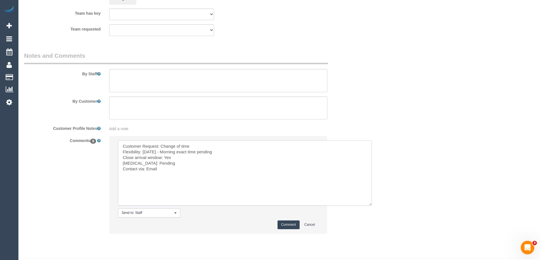
type textarea "Customer Request: Change of time Flexibility: 11/09/25 - Morning exact time pen…"
click at [285, 223] on button "Comment" at bounding box center [288, 225] width 22 height 9
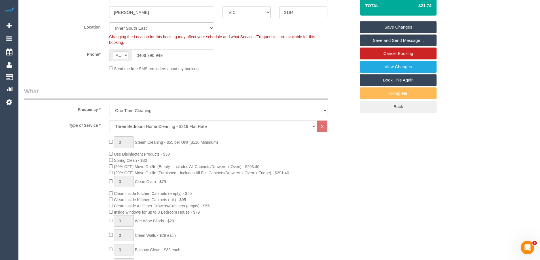
scroll to position [0, 0]
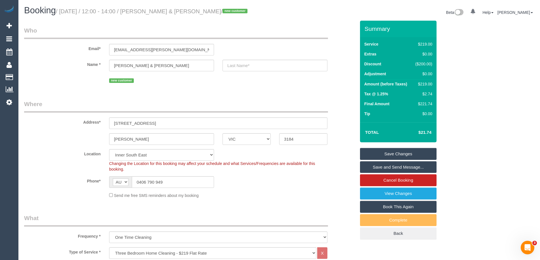
click at [388, 156] on link "Save Changes" at bounding box center [398, 154] width 77 height 12
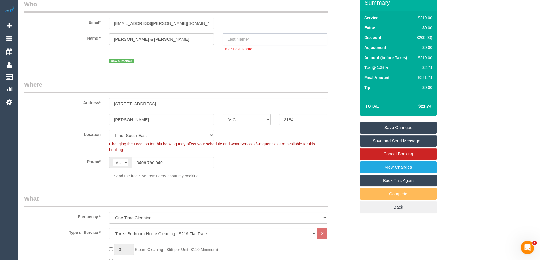
click at [236, 36] on input "text" at bounding box center [274, 39] width 105 height 12
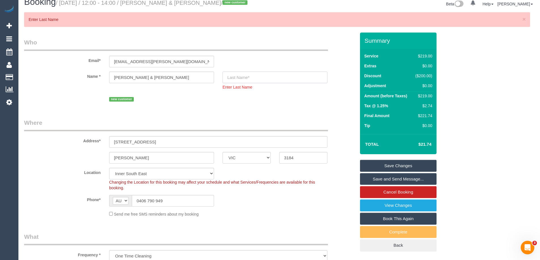
scroll to position [0, 0]
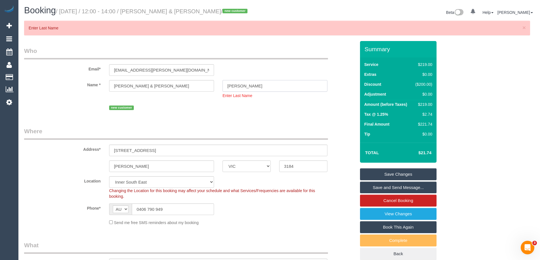
type input "Gorman"
click at [401, 176] on link "Save Changes" at bounding box center [398, 175] width 77 height 12
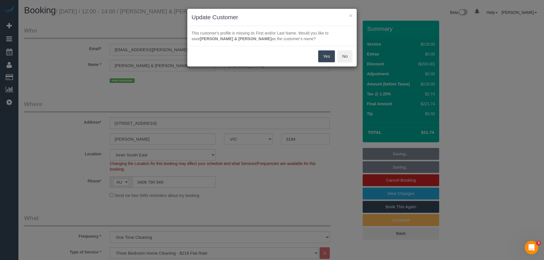
click at [322, 55] on button "Yes" at bounding box center [326, 56] width 16 height 12
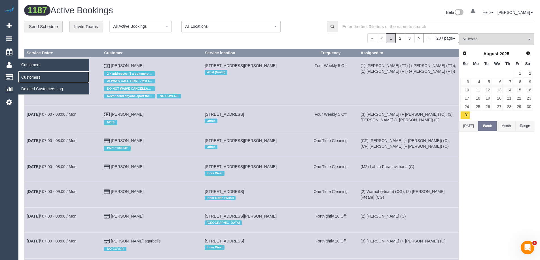
click at [34, 78] on link "Customers" at bounding box center [53, 77] width 71 height 11
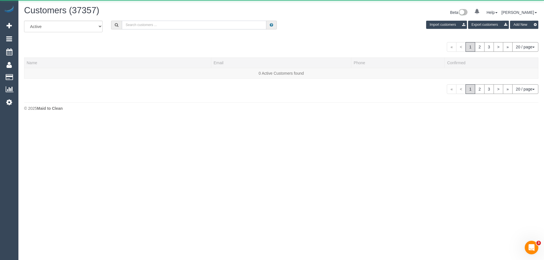
click at [148, 27] on input "text" at bounding box center [194, 25] width 145 height 9
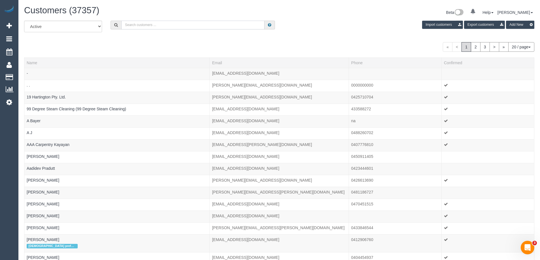
paste input "Heidar Molavi"
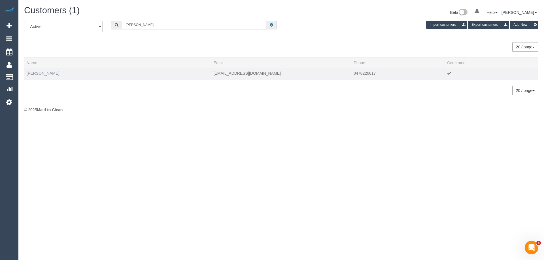
type input "Heidar Molavi"
click at [47, 73] on link "Heidar Molavi" at bounding box center [43, 73] width 33 height 5
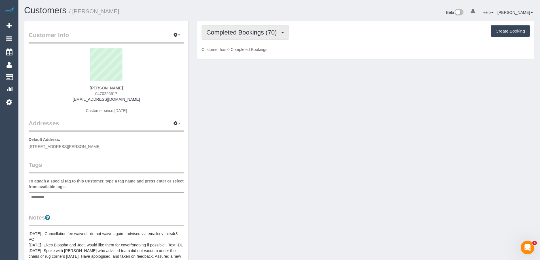
click at [243, 35] on span "Completed Bookings (70)" at bounding box center [242, 32] width 73 height 7
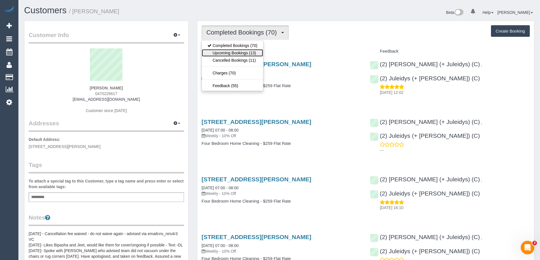
click at [236, 53] on link "Upcoming Bookings (13)" at bounding box center [232, 52] width 61 height 7
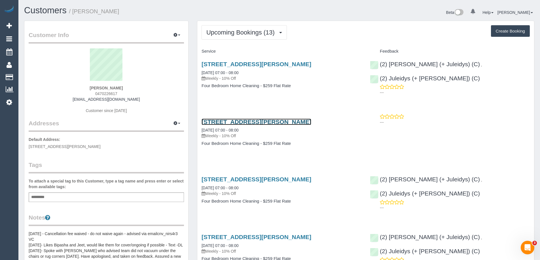
click at [220, 124] on link "1/29 Lawanna Drive, Templestowe, VIC 3106" at bounding box center [256, 122] width 110 height 7
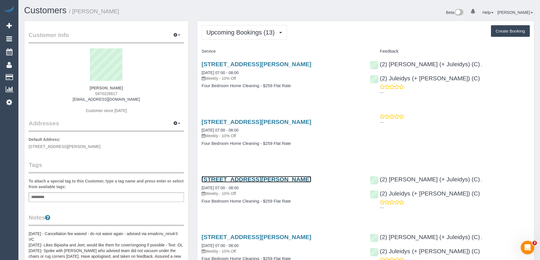
click at [238, 182] on link "1/29 Lawanna Drive, Templestowe, VIC 3106" at bounding box center [256, 179] width 110 height 7
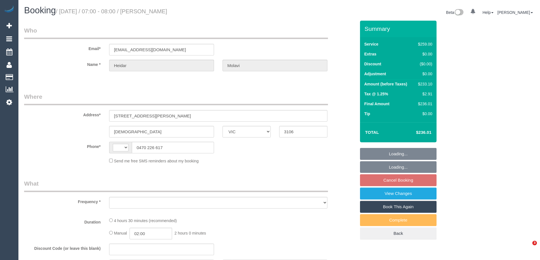
select select "VIC"
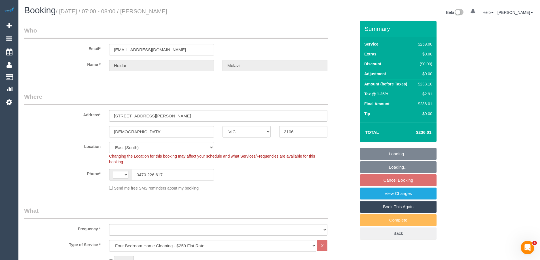
select select "string:AU"
select select "object:641"
select select "string:stripe-pm_1Oions2GScqysDRVzMFMSqp7"
select select "object:650"
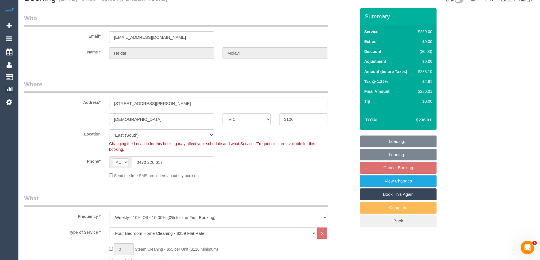
select select "number:27"
select select "number:14"
select select "number:19"
select select "number:24"
select select "number:35"
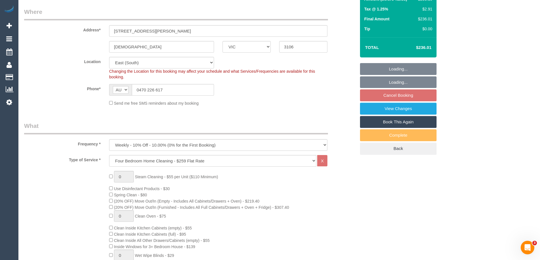
select select "spot1"
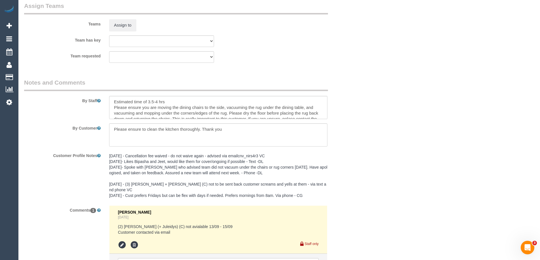
scroll to position [923, 0]
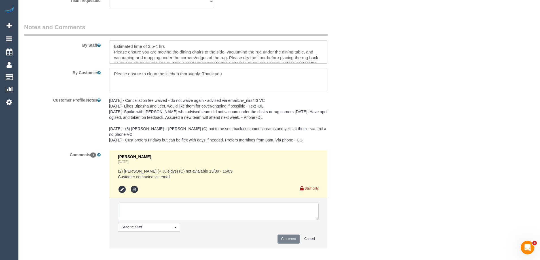
click at [130, 204] on textarea at bounding box center [218, 212] width 201 height 18
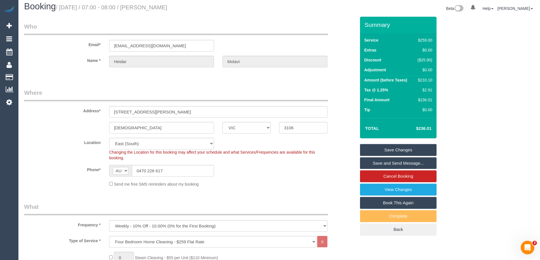
scroll to position [0, 0]
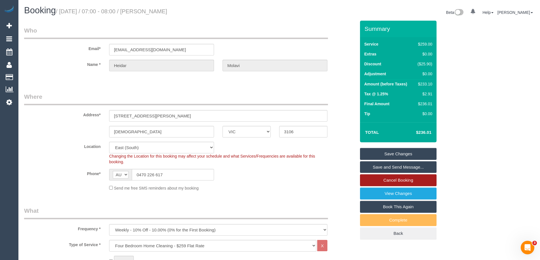
click at [405, 179] on link "Cancel Booking" at bounding box center [398, 181] width 77 height 12
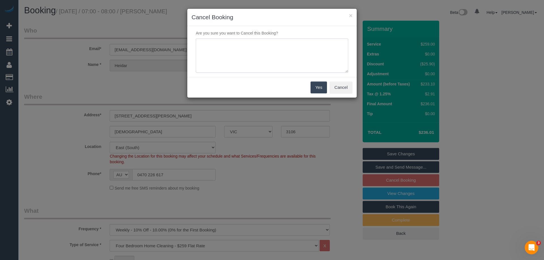
click at [238, 47] on textarea at bounding box center [272, 56] width 152 height 35
type textarea "holidays - Via email - AH"
click at [324, 88] on button "Yes" at bounding box center [319, 88] width 16 height 12
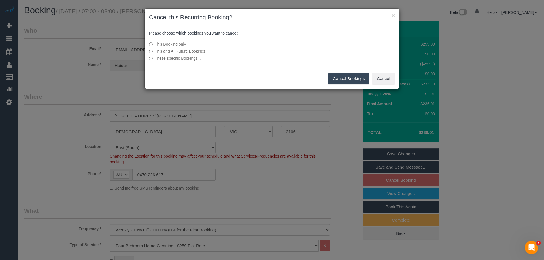
click at [341, 80] on button "Cancel Bookings" at bounding box center [349, 79] width 42 height 12
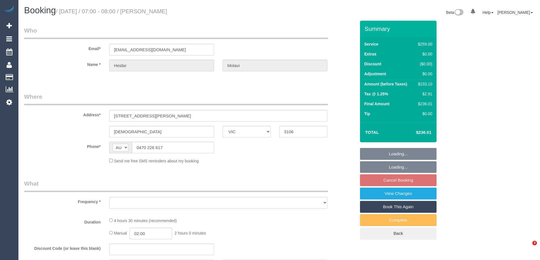
select select "VIC"
select select "object:532"
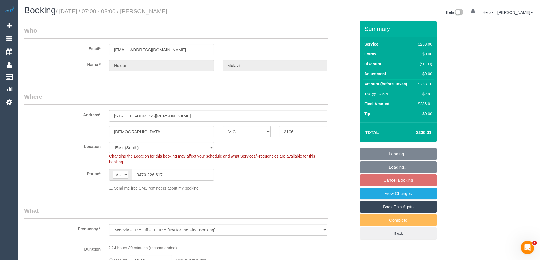
select select "string:stripe-pm_1Oions2GScqysDRVzMFMSqp7"
select select "number:27"
select select "number:14"
select select "number:19"
select select "number:24"
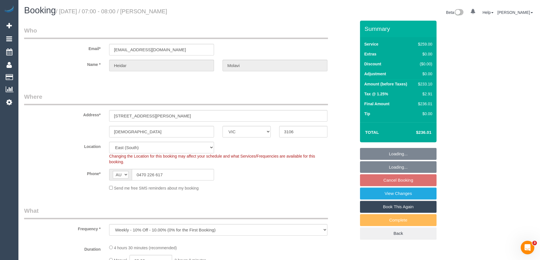
select select "number:35"
select select "object:1216"
select select "spot1"
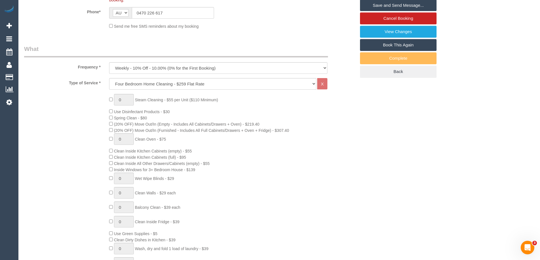
scroll to position [85, 0]
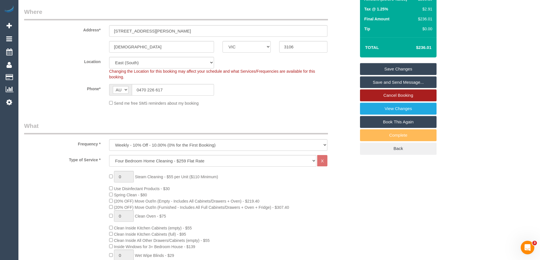
click at [383, 96] on link "Cancel Booking" at bounding box center [398, 96] width 77 height 12
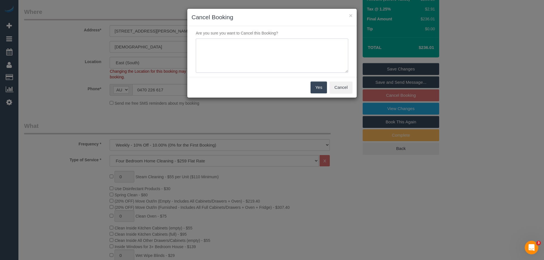
click at [231, 46] on textarea at bounding box center [272, 56] width 152 height 35
click at [241, 44] on textarea at bounding box center [272, 56] width 152 height 35
type textarea "Holidays - Via Email - AH"
click at [321, 86] on button "Yes" at bounding box center [319, 88] width 16 height 12
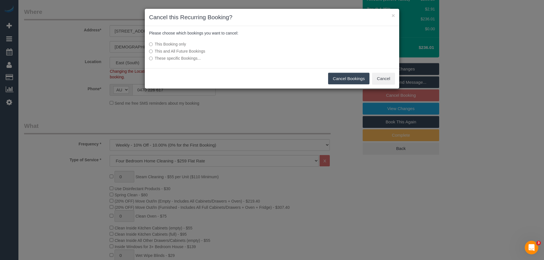
click at [350, 80] on button "Cancel Bookings" at bounding box center [349, 79] width 42 height 12
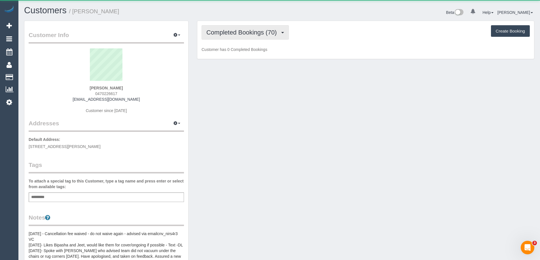
click at [233, 35] on span "Completed Bookings (70)" at bounding box center [242, 32] width 73 height 7
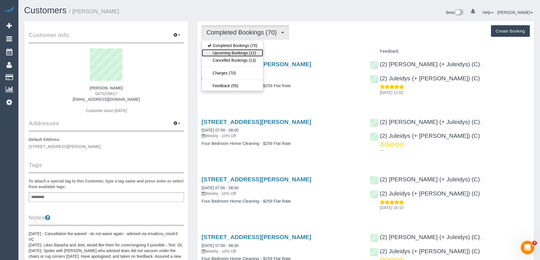
click at [231, 54] on link "Upcoming Bookings (12)" at bounding box center [232, 52] width 61 height 7
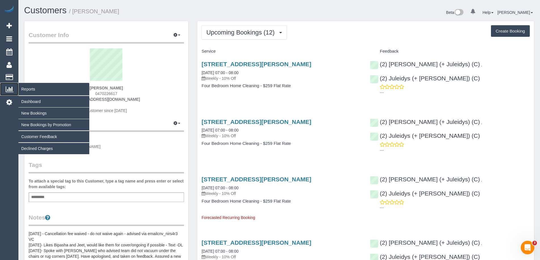
click at [14, 89] on link "Reports" at bounding box center [9, 89] width 18 height 13
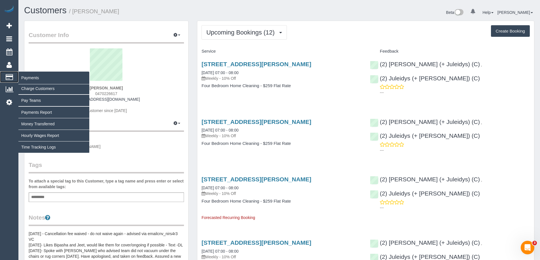
click at [13, 78] on icon at bounding box center [9, 77] width 7 height 5
click at [39, 147] on link "Time Tracking Logs" at bounding box center [53, 147] width 71 height 11
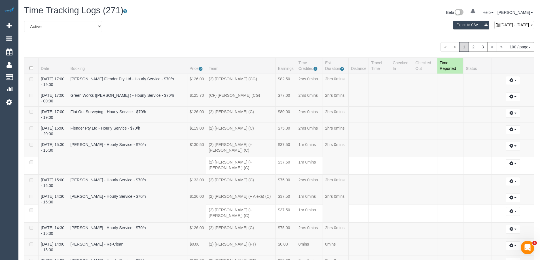
click at [158, 30] on div "All Active Archived [DATE] - [DATE] Export to CSV" at bounding box center [279, 29] width 519 height 16
click at [320, 26] on div "[DATE] - [DATE] Export to CSV" at bounding box center [366, 26] width 346 height 11
click at [496, 24] on icon at bounding box center [498, 25] width 4 height 4
type input "**********"
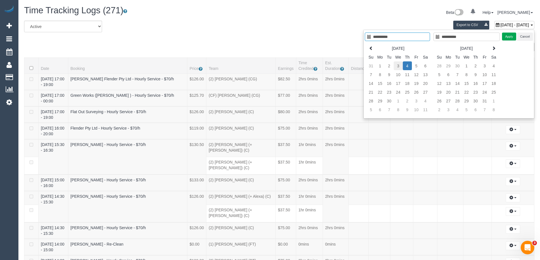
type input "**********"
click at [396, 66] on td "3" at bounding box center [398, 65] width 9 height 9
type input "**********"
click at [396, 66] on td "3" at bounding box center [398, 65] width 9 height 9
type input "**********"
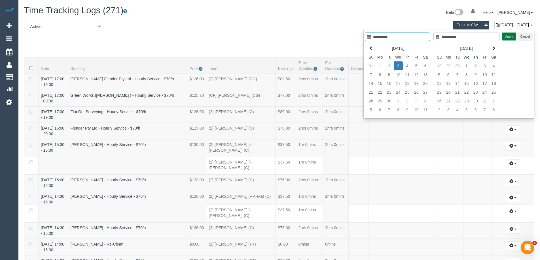
click at [505, 36] on button "Apply" at bounding box center [509, 37] width 14 height 8
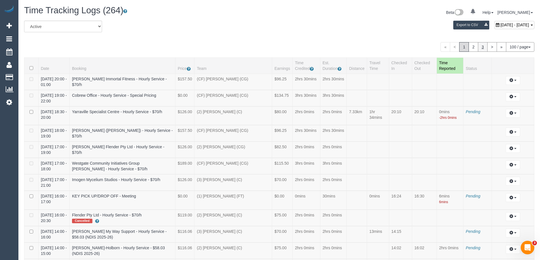
click at [480, 49] on link "3" at bounding box center [483, 47] width 10 height 10
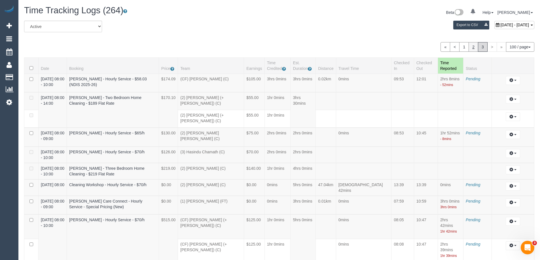
click at [471, 45] on link "2" at bounding box center [473, 47] width 10 height 10
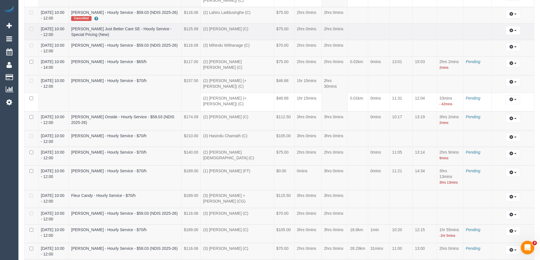
scroll to position [1367, 0]
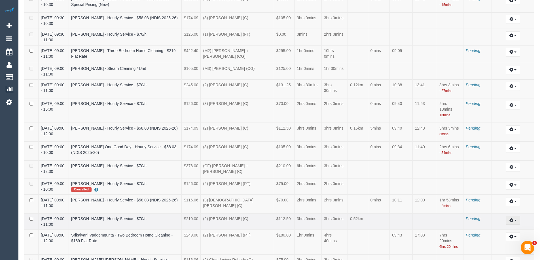
click at [513, 219] on icon "button" at bounding box center [511, 220] width 4 height 3
click at [500, 227] on link "Edit" at bounding box center [497, 230] width 45 height 7
select select "draft"
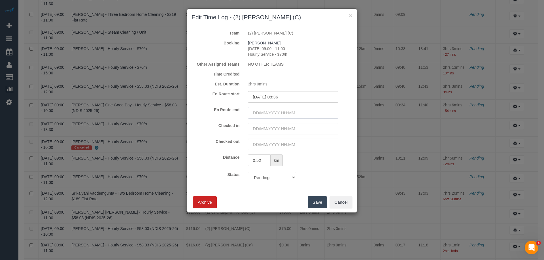
click at [260, 113] on input "text" at bounding box center [293, 113] width 90 height 12
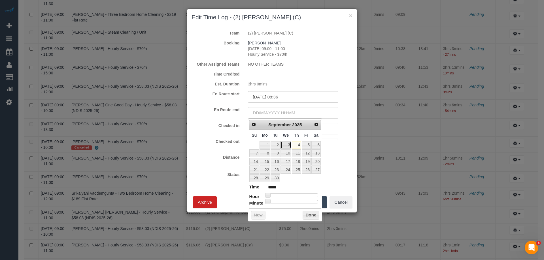
click at [287, 145] on link "3" at bounding box center [286, 145] width 11 height 8
type input "03/09/2025 01:00"
type input "*****"
type input "03/09/2025 00:00"
type input "*****"
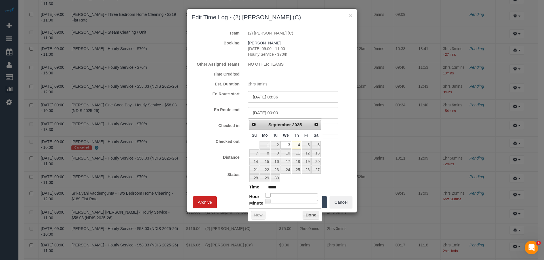
click at [268, 196] on span at bounding box center [267, 195] width 5 height 5
type input "03/09/2025 01:00"
type input "*****"
type input "03/09/2025 04:00"
type input "*****"
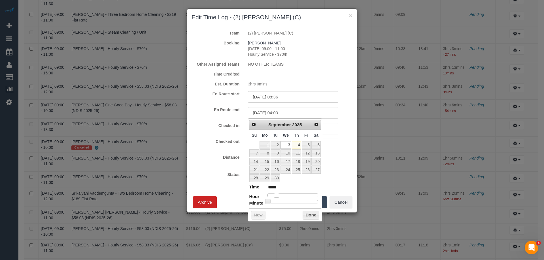
drag, startPoint x: 268, startPoint y: 195, endPoint x: 277, endPoint y: 195, distance: 9.1
click at [277, 195] on span at bounding box center [276, 195] width 5 height 5
type input "03/09/2025 07:00"
type input "*****"
click at [284, 194] on div at bounding box center [292, 195] width 51 height 3
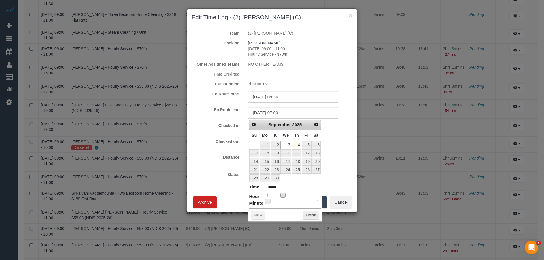
type input "03/09/2025 09:00"
type input "*****"
click at [287, 196] on div at bounding box center [292, 195] width 51 height 3
type input "03/09/2025 08:00"
type input "*****"
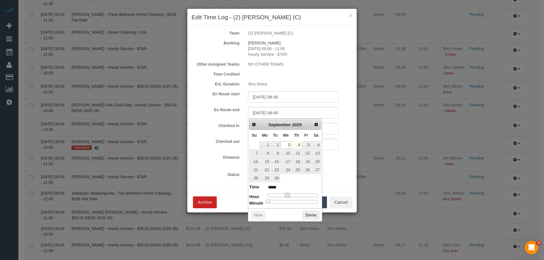
click at [284, 195] on div at bounding box center [292, 195] width 51 height 3
type input "03/09/2025 08:06"
type input "*****"
type input "03/09/2025 08:08"
type input "*****"
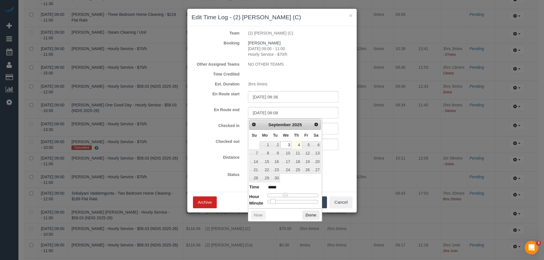
type input "03/09/2025 08:33"
type input "*****"
type input "03/09/2025 08:43"
type input "*****"
type input "03/09/2025 08:44"
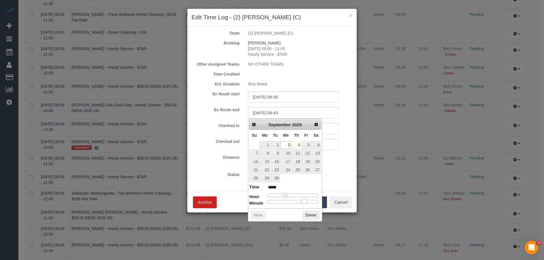
type input "*****"
type input "03/09/2025 08:46"
type input "*****"
type input "03/09/2025 08:47"
type input "*****"
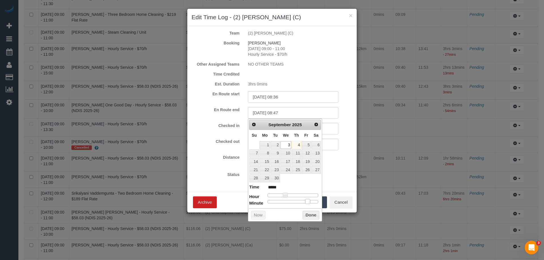
type input "03/09/2025 08:48"
type input "*****"
type input "03/09/2025 08:49"
type input "*****"
type input "03/09/2025 08:50"
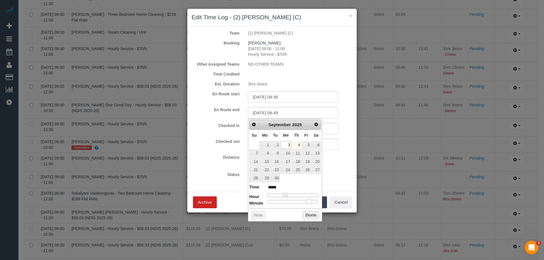
type input "*****"
type input "03/09/2025 08:51"
type input "*****"
type input "03/09/2025 08:52"
type input "*****"
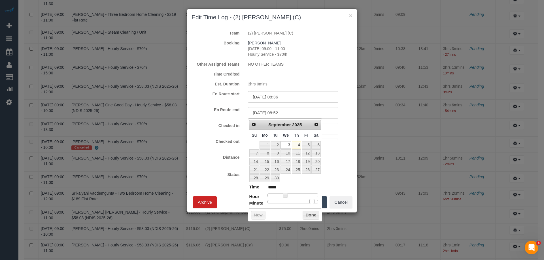
type input "03/09/2025 08:53"
type input "*****"
drag, startPoint x: 273, startPoint y: 201, endPoint x: 313, endPoint y: 204, distance: 40.3
click at [313, 204] on div at bounding box center [292, 201] width 51 height 3
type input "03/09/2025 08:56"
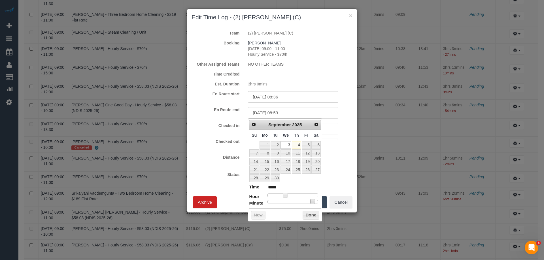
type input "*****"
click at [316, 202] on div at bounding box center [292, 201] width 51 height 3
click at [309, 216] on button "Done" at bounding box center [311, 215] width 17 height 9
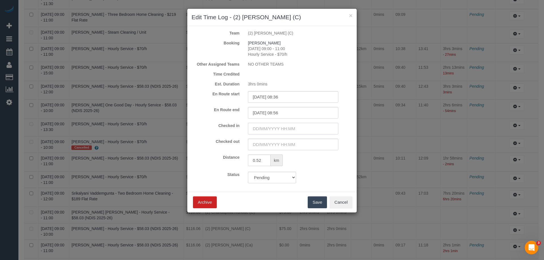
click at [264, 132] on input "text" at bounding box center [293, 129] width 90 height 12
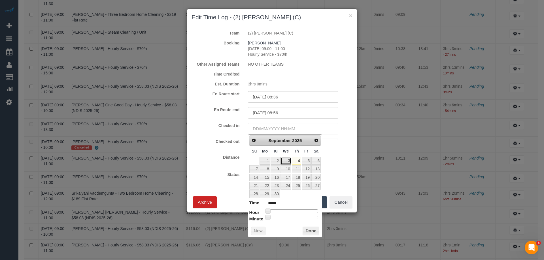
click at [286, 162] on link "3" at bounding box center [286, 161] width 11 height 8
type input "03/09/2025 08:00"
type input "*****"
click at [285, 212] on div at bounding box center [292, 211] width 51 height 3
click at [288, 211] on span at bounding box center [285, 211] width 5 height 5
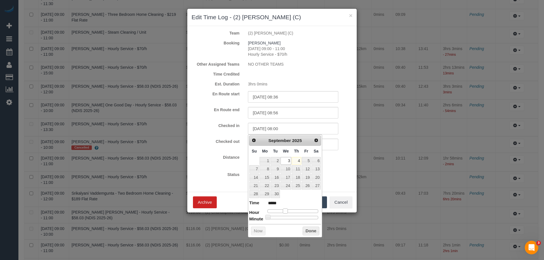
type input "03/09/2025 09:00"
type input "*****"
click at [288, 211] on span at bounding box center [287, 211] width 5 height 5
click at [313, 232] on button "Done" at bounding box center [311, 231] width 17 height 9
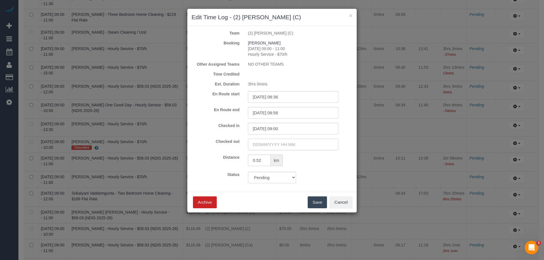
click at [257, 144] on input "text" at bounding box center [293, 145] width 90 height 12
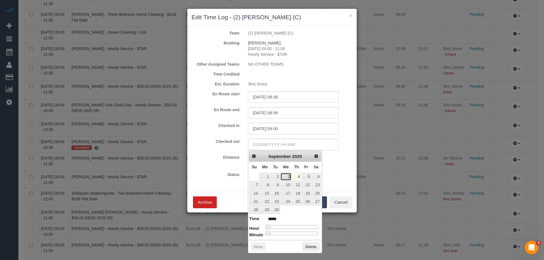
click at [288, 177] on link "3" at bounding box center [286, 177] width 11 height 8
type input "03/09/2025 07:00"
type input "*****"
click at [282, 226] on div at bounding box center [292, 227] width 51 height 3
type input "03/09/2025 08:00"
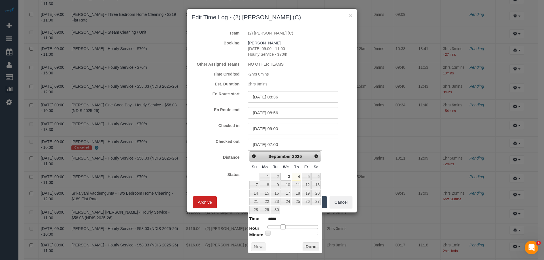
type input "*****"
type input "03/09/2025 09:00"
type input "*****"
type input "[DATE] 10:00"
type input "*****"
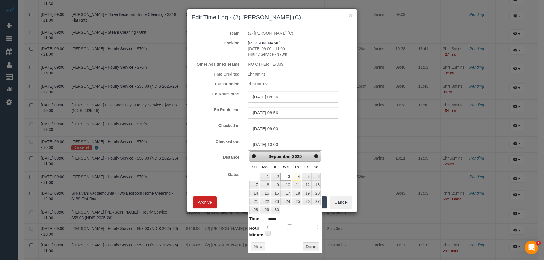
type input "03/09/2025 11:00"
type input "*****"
type input "03/09/2025 12:00"
type input "*****"
drag, startPoint x: 283, startPoint y: 226, endPoint x: 293, endPoint y: 227, distance: 10.6
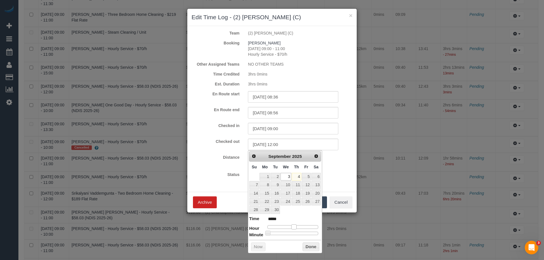
click at [293, 227] on span at bounding box center [293, 227] width 5 height 5
click at [273, 233] on div at bounding box center [292, 233] width 51 height 3
type input "03/09/2025 12:06"
type input "*****"
click at [304, 245] on button "Done" at bounding box center [311, 247] width 17 height 9
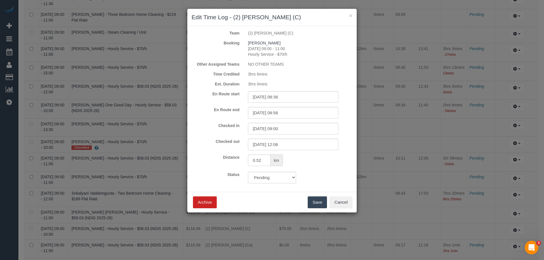
click at [315, 201] on button "Save" at bounding box center [317, 203] width 19 height 12
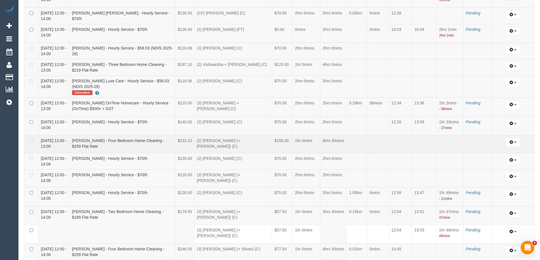
scroll to position [1339, 0]
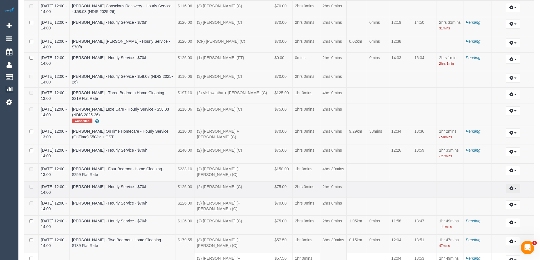
click at [514, 184] on button "button" at bounding box center [512, 188] width 14 height 9
click at [487, 196] on link "Edit" at bounding box center [497, 199] width 45 height 7
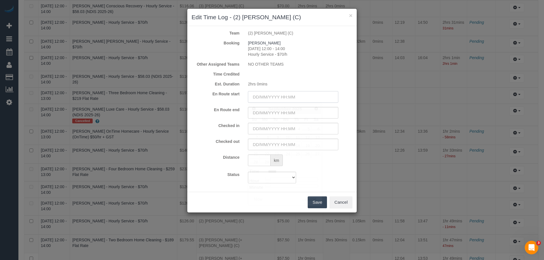
click at [262, 98] on input "text" at bounding box center [293, 97] width 90 height 12
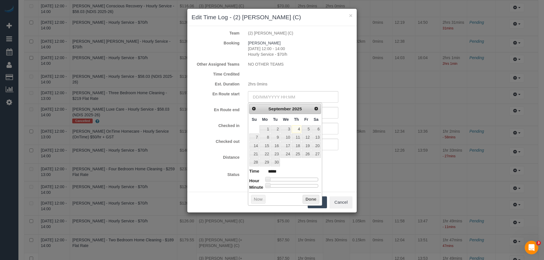
click at [339, 68] on form "Team (2) Nadine Young (C) Booking Gael Danaher 03/09/2025 12:00 - 14:00 Hourly …" at bounding box center [272, 106] width 161 height 153
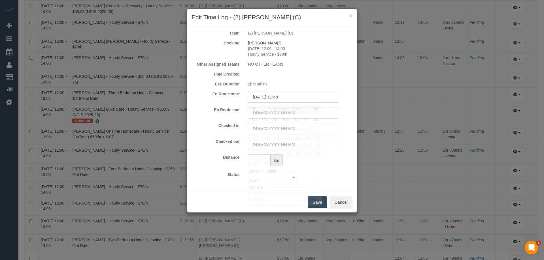
click at [261, 100] on input "04/09/2025 11:48" at bounding box center [293, 97] width 90 height 12
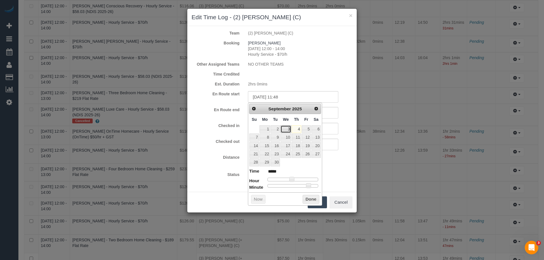
click at [288, 130] on link "3" at bounding box center [286, 130] width 11 height 8
type input "03/09/2025 13:48"
type input "*****"
click at [295, 179] on div at bounding box center [292, 179] width 51 height 3
type input "03/09/2025 12:48"
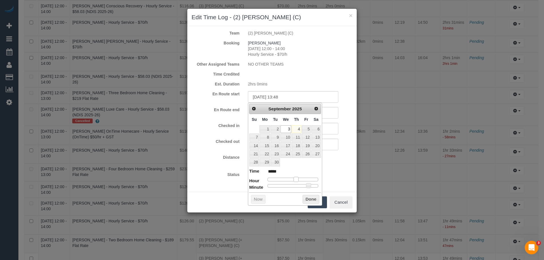
type input "*****"
click at [292, 178] on span at bounding box center [293, 179] width 5 height 5
type input "03/09/2025 12:42"
type input "*****"
type input "03/09/2025 12:40"
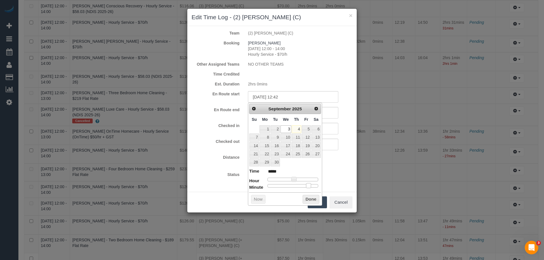
type input "*****"
type input "03/09/2025 12:39"
type input "*****"
type input "03/09/2025 12:37"
type input "*****"
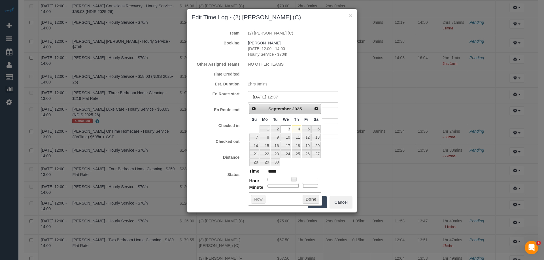
type input "03/09/2025 12:21"
type input "*****"
type input "03/09/2025 12:15"
type input "*****"
type input "03/09/2025 12:14"
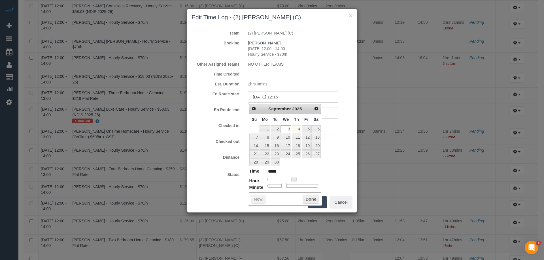
type input "*****"
type input "03/09/2025 12:00"
type input "*****"
type input "03/09/2025 12:04"
type input "*****"
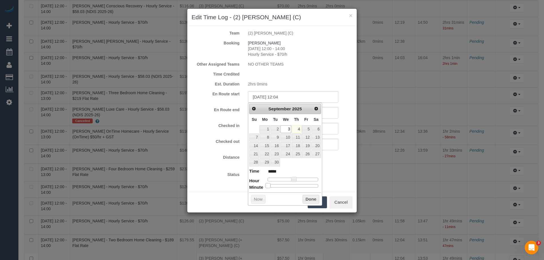
type input "03/09/2025 12:12"
type input "*****"
type input "03/09/2025 12:13"
type input "*****"
type input "03/09/2025 12:13"
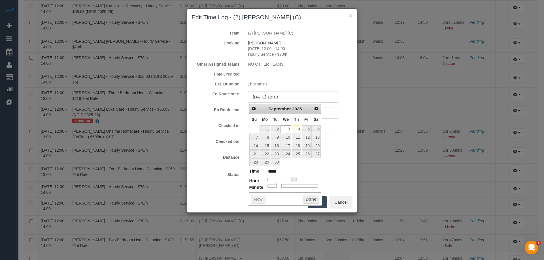
type input "*****"
type input "03/09/2025 12:10"
type input "*****"
type input "03/09/2025 12:09"
type input "*****"
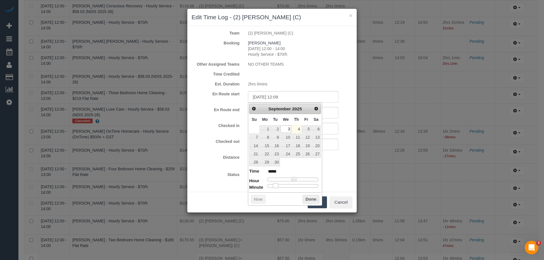
type input "03/09/2025 12:10"
type input "*****"
type input "03/09/2025 12:09"
type input "*****"
drag, startPoint x: 309, startPoint y: 186, endPoint x: 276, endPoint y: 186, distance: 32.9
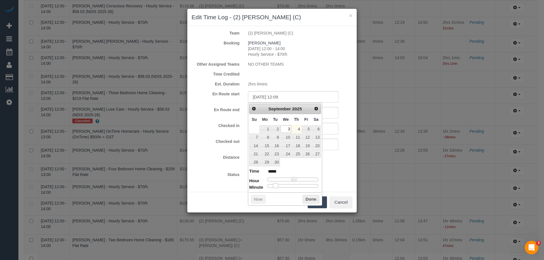
click at [276, 186] on span at bounding box center [275, 185] width 5 height 5
click at [309, 201] on button "Done" at bounding box center [311, 199] width 17 height 9
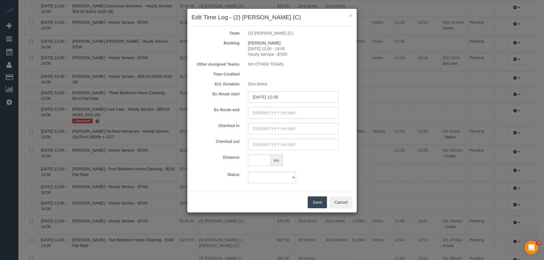
click at [272, 114] on input "text" at bounding box center [293, 113] width 90 height 12
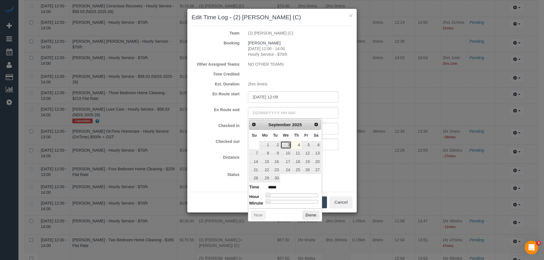
click at [290, 147] on link "3" at bounding box center [286, 145] width 11 height 8
type input "[DATE] 10:00"
type input "*****"
click at [289, 196] on div at bounding box center [292, 195] width 51 height 3
type input "03/09/2025 12:00"
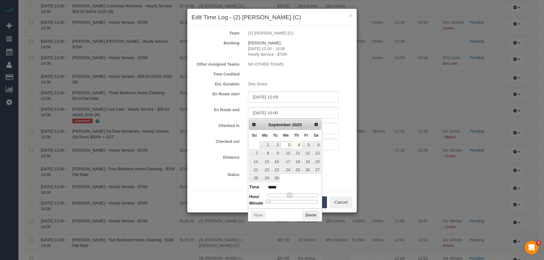
type input "*****"
click at [294, 195] on div at bounding box center [292, 195] width 51 height 3
type input "03/09/2025 12:01"
type input "*****"
type input "03/09/2025 12:02"
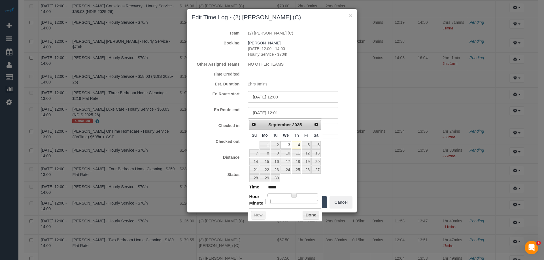
type input "*****"
type input "03/09/2025 12:05"
type input "*****"
type input "03/09/2025 12:11"
type input "*****"
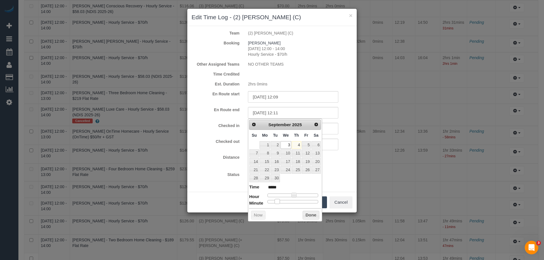
type input "03/09/2025 12:12"
type input "*****"
type input "03/09/2025 12:15"
type input "*****"
type input "03/09/2025 12:21"
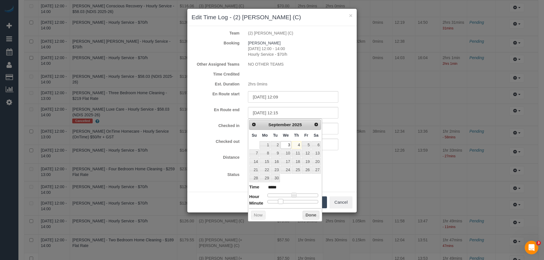
type input "*****"
type input "03/09/2025 12:22"
type input "*****"
type input "03/09/2025 12:23"
type input "*****"
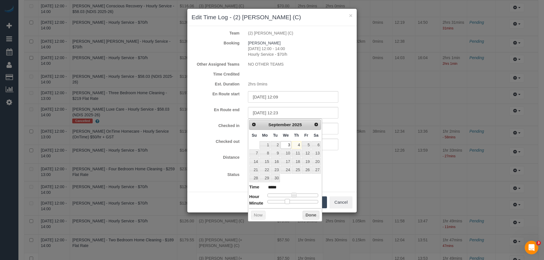
type input "03/09/2025 12:20"
type input "*****"
type input "03/09/2025 12:17"
type input "*****"
type input "03/09/2025 12:16"
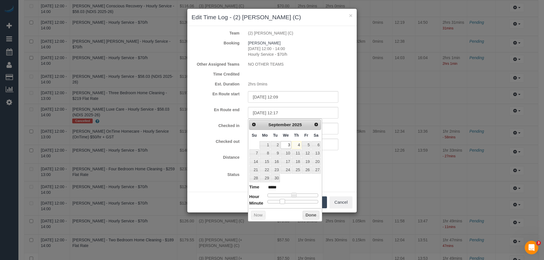
type input "*****"
type input "03/09/2025 12:15"
type input "*****"
drag, startPoint x: 269, startPoint y: 201, endPoint x: 282, endPoint y: 201, distance: 13.0
click at [282, 201] on span at bounding box center [280, 201] width 5 height 5
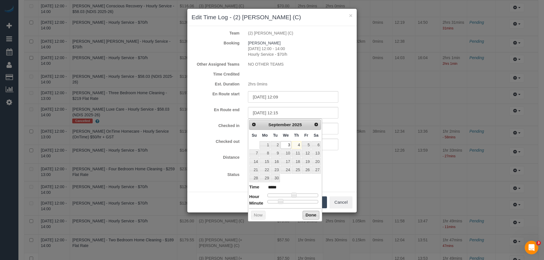
click at [311, 217] on button "Done" at bounding box center [311, 215] width 17 height 9
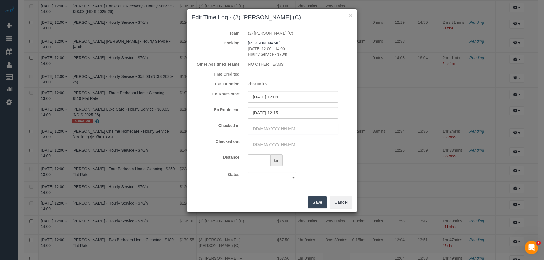
click at [257, 131] on input "text" at bounding box center [293, 129] width 90 height 12
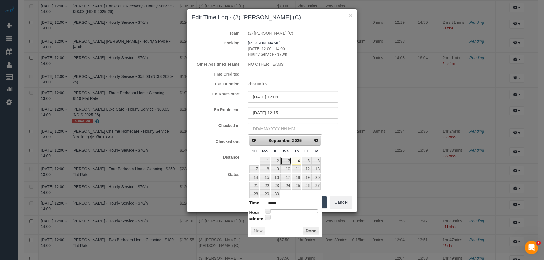
click at [286, 162] on link "3" at bounding box center [286, 161] width 11 height 8
type input "[DATE] 10:00"
type input "*****"
click at [290, 211] on div at bounding box center [292, 211] width 51 height 3
click at [295, 212] on div at bounding box center [292, 211] width 51 height 3
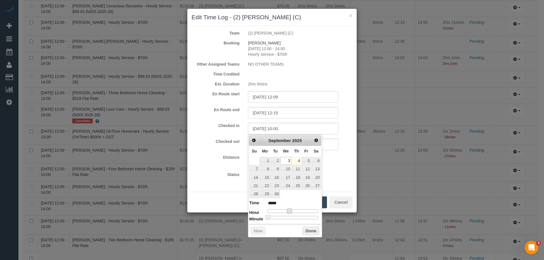
type input "03/09/2025 12:00"
type input "*****"
type input "03/09/2025 12:20"
type input "*****"
click at [285, 217] on div at bounding box center [292, 217] width 51 height 3
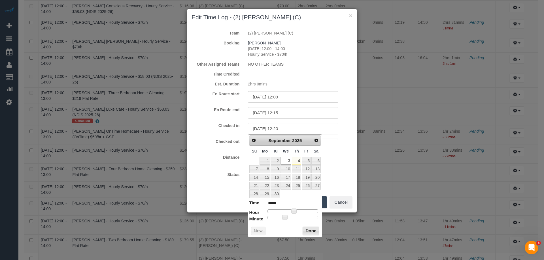
click at [307, 231] on button "Done" at bounding box center [311, 231] width 17 height 9
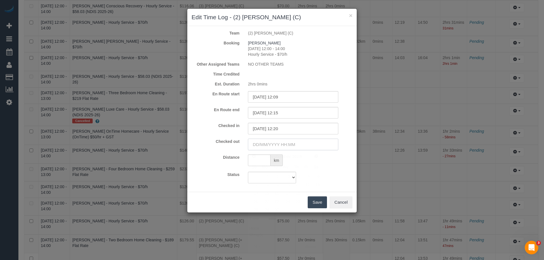
click at [262, 146] on input "text" at bounding box center [293, 145] width 90 height 12
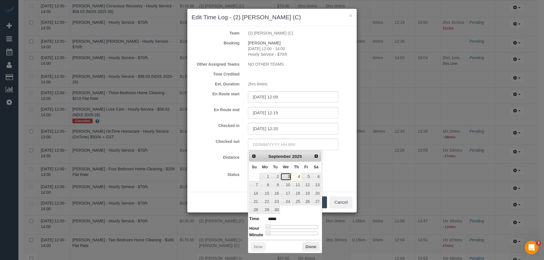
click at [286, 176] on link "3" at bounding box center [286, 177] width 11 height 8
type input "03/09/2025 12:00"
type input "*****"
click at [294, 228] on div at bounding box center [292, 227] width 51 height 3
type input "03/09/2025 15:00"
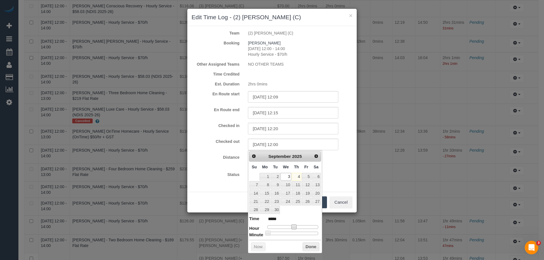
type input "*****"
click at [300, 227] on div at bounding box center [292, 227] width 51 height 3
type input "03/09/2025 14:00"
type input "*****"
type input "03/09/2025 13:00"
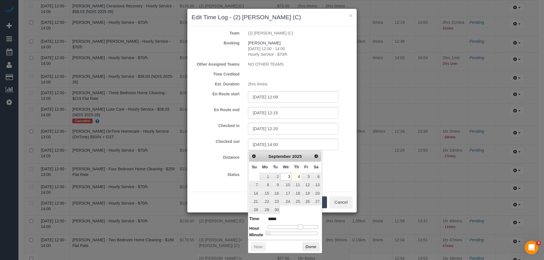
type input "*****"
type input "03/09/2025 14:00"
type input "*****"
click at [297, 226] on span at bounding box center [298, 227] width 5 height 5
type input "03/09/2025 14:19"
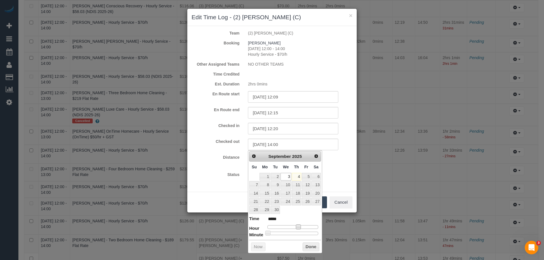
type input "*****"
click at [284, 233] on div at bounding box center [292, 233] width 51 height 3
type input "03/09/2025 14:20"
type input "*****"
click at [286, 233] on span at bounding box center [284, 233] width 5 height 5
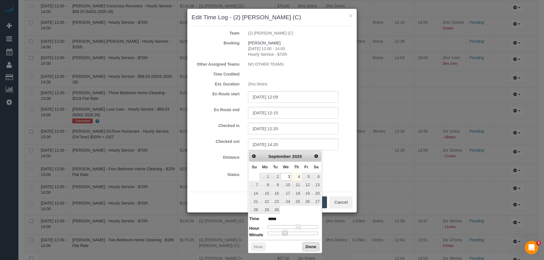
click at [305, 245] on button "Done" at bounding box center [311, 247] width 17 height 9
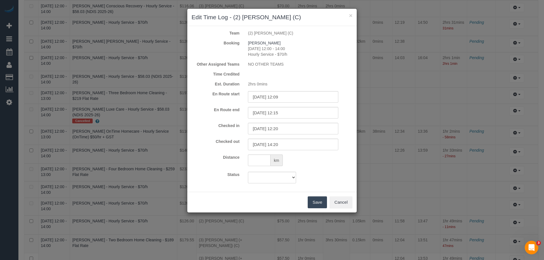
click at [321, 205] on button "Save" at bounding box center [317, 203] width 19 height 12
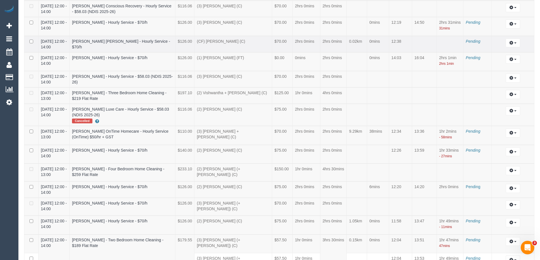
scroll to position [0, 0]
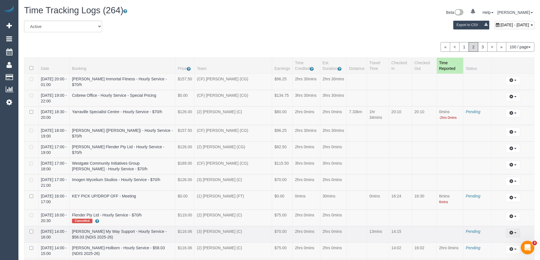
click at [515, 232] on button "button" at bounding box center [512, 233] width 14 height 9
click at [495, 244] on link "Edit" at bounding box center [497, 243] width 45 height 7
select select "draft"
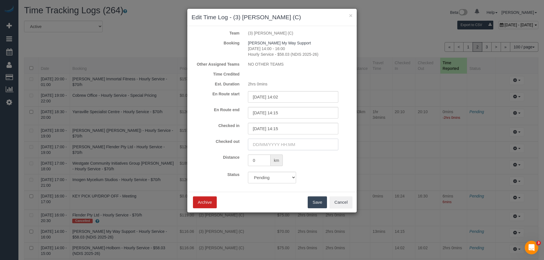
click at [257, 144] on input "text" at bounding box center [293, 145] width 90 height 12
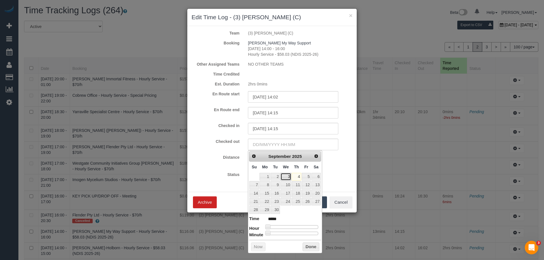
click at [284, 177] on link "3" at bounding box center [286, 177] width 11 height 8
type input "03/09/2025 13:00"
type input "*****"
click at [296, 227] on div at bounding box center [292, 227] width 51 height 3
type input "03/09/2025 16:00"
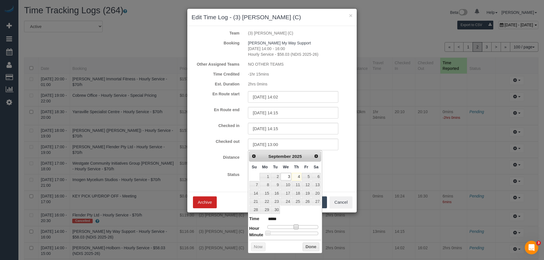
type input "*****"
click at [303, 228] on div at bounding box center [292, 227] width 51 height 3
type input "03/09/2025 16:19"
type input "*****"
click at [284, 233] on div at bounding box center [292, 233] width 51 height 3
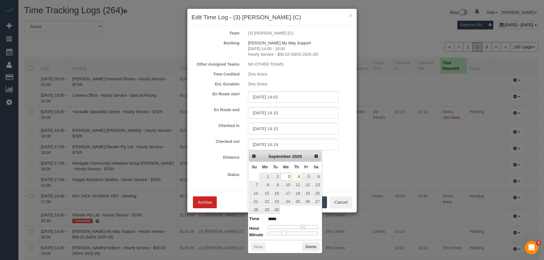
type input "03/09/2025 16:20"
type input "*****"
click at [286, 233] on span at bounding box center [284, 233] width 5 height 5
click at [305, 246] on button "Done" at bounding box center [311, 247] width 17 height 9
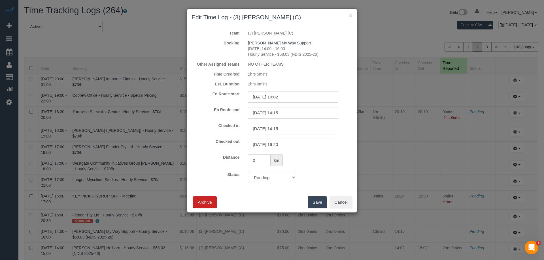
click at [315, 205] on button "Save" at bounding box center [317, 203] width 19 height 12
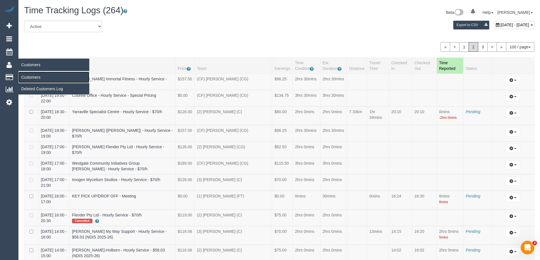
click at [44, 77] on link "Customers" at bounding box center [53, 77] width 71 height 11
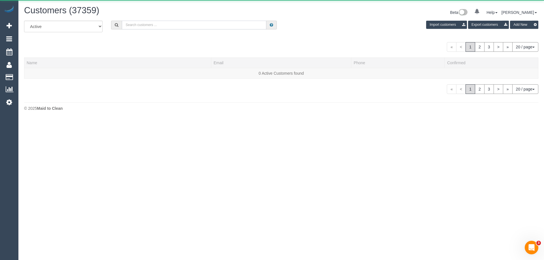
click at [188, 24] on input "text" at bounding box center [194, 25] width 145 height 9
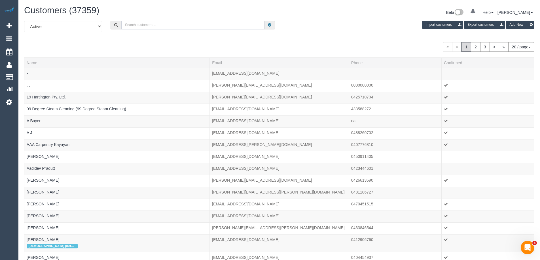
paste input "[PERSON_NAME]"
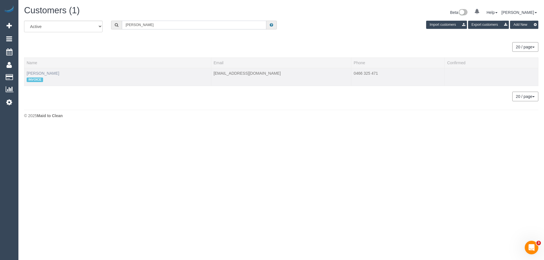
type input "[PERSON_NAME]"
click at [35, 73] on link "[PERSON_NAME]" at bounding box center [43, 73] width 33 height 5
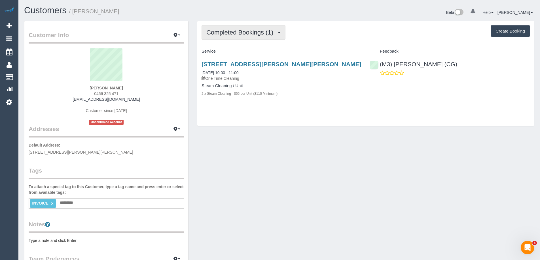
click at [236, 36] on button "Completed Bookings (1)" at bounding box center [243, 32] width 84 height 14
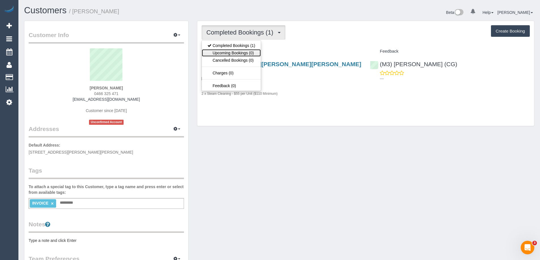
click at [233, 54] on link "Upcoming Bookings (0)" at bounding box center [231, 52] width 59 height 7
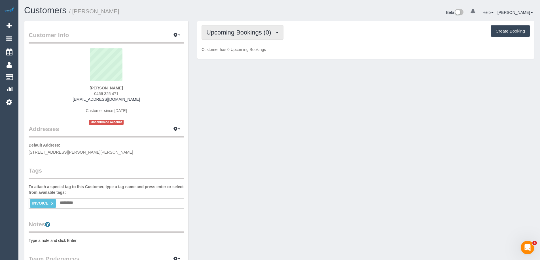
click at [231, 36] on button "Upcoming Bookings (0)" at bounding box center [242, 32] width 82 height 14
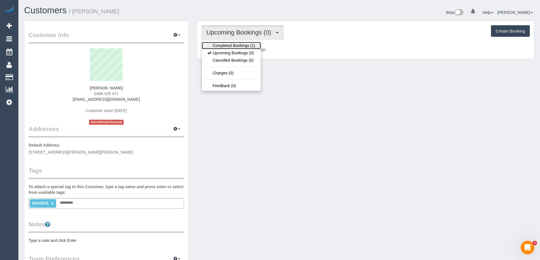
click at [232, 48] on link "Completed Bookings (1)" at bounding box center [231, 45] width 59 height 7
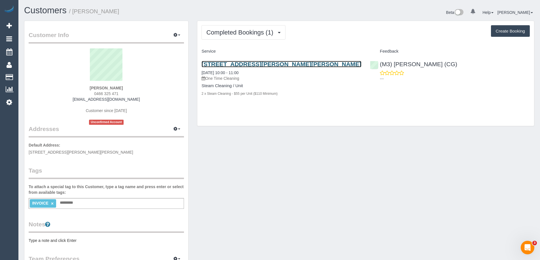
click at [239, 64] on link "[STREET_ADDRESS][PERSON_NAME][PERSON_NAME]" at bounding box center [281, 64] width 160 height 7
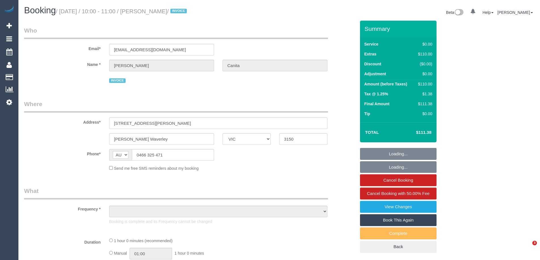
select select "VIC"
select select "object:585"
select select "string:stripe-pm_1S2kio2GScqysDRVmSAre9Ay"
select select "number:28"
select select "number:14"
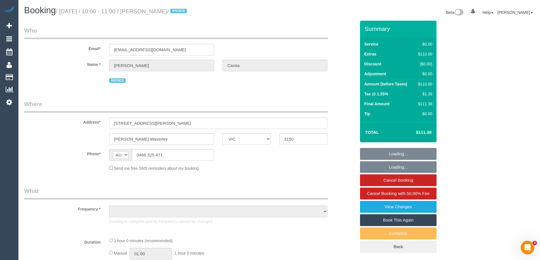
select select "number:19"
select select "number:25"
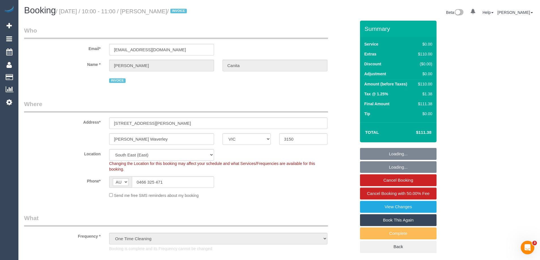
select select "object:777"
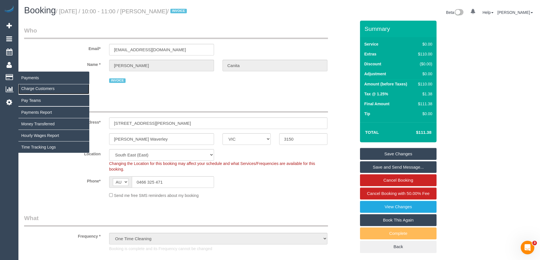
click at [34, 88] on link "Charge Customers" at bounding box center [53, 88] width 71 height 11
select select
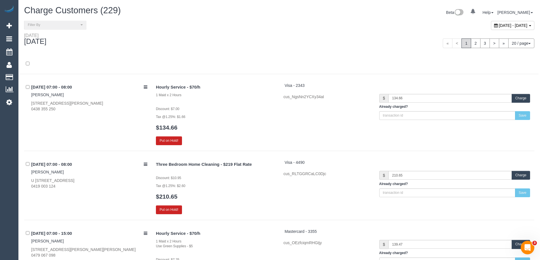
click at [491, 23] on div "[DATE] - [DATE]" at bounding box center [512, 25] width 43 height 9
type input "**********"
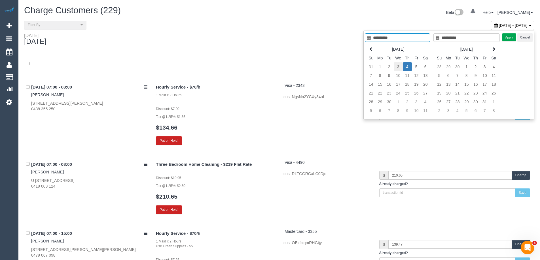
type input "**********"
click at [395, 65] on td "3" at bounding box center [398, 66] width 9 height 9
type input "**********"
click at [401, 67] on td "3" at bounding box center [398, 66] width 9 height 9
type input "**********"
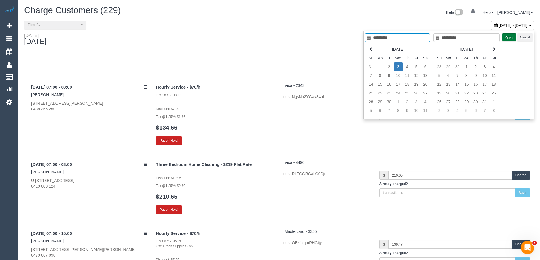
click at [507, 39] on button "Apply" at bounding box center [509, 37] width 14 height 8
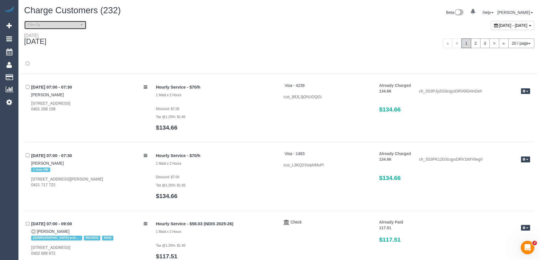
click at [40, 26] on span "Filter By" at bounding box center [53, 25] width 51 height 5
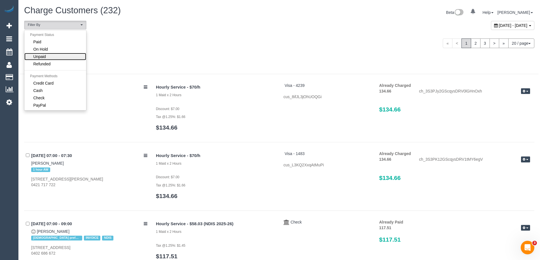
click at [38, 54] on span "Unpaid" at bounding box center [39, 57] width 12 height 6
select select "******"
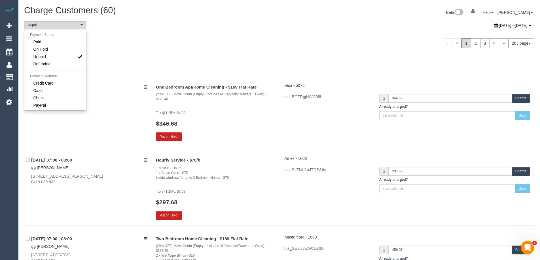
click at [180, 41] on div "[DATE]" at bounding box center [149, 40] width 259 height 15
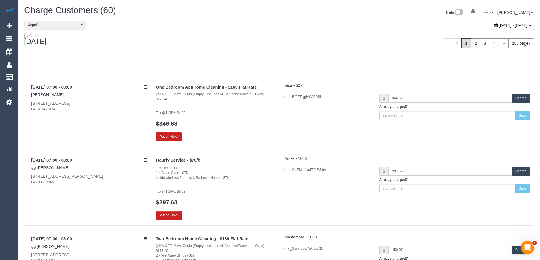
click at [475, 42] on link "2" at bounding box center [476, 44] width 10 height 10
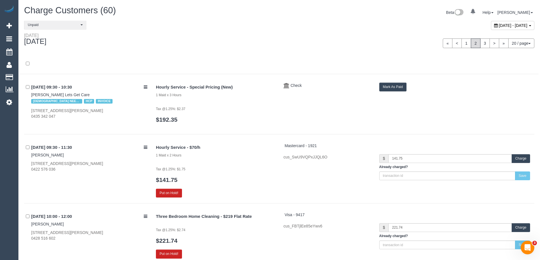
scroll to position [1089, 0]
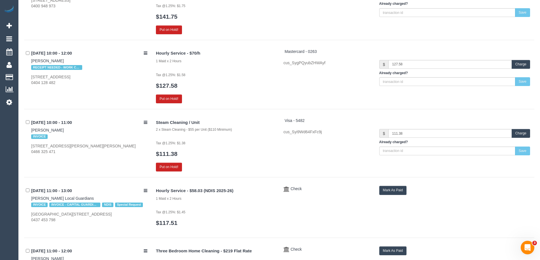
click at [517, 134] on button "Charge" at bounding box center [520, 133] width 18 height 9
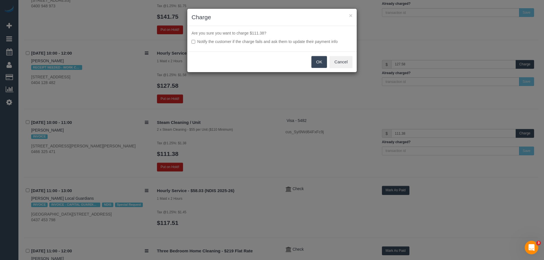
click at [321, 64] on button "OK" at bounding box center [319, 62] width 16 height 12
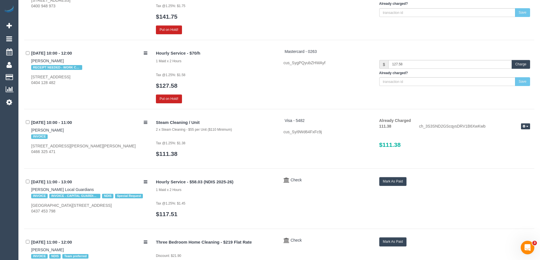
click at [527, 126] on span "button" at bounding box center [527, 126] width 2 height 1
click at [509, 143] on link "Send Invoice" at bounding box center [507, 143] width 45 height 7
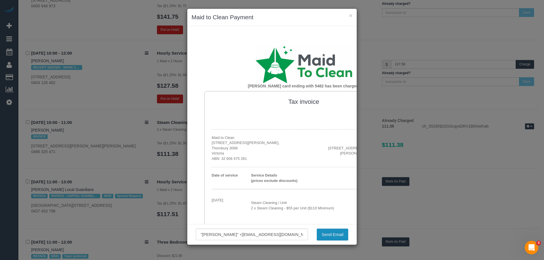
click at [330, 235] on button "Send Email" at bounding box center [332, 235] width 31 height 12
